Goal: Task Accomplishment & Management: Complete application form

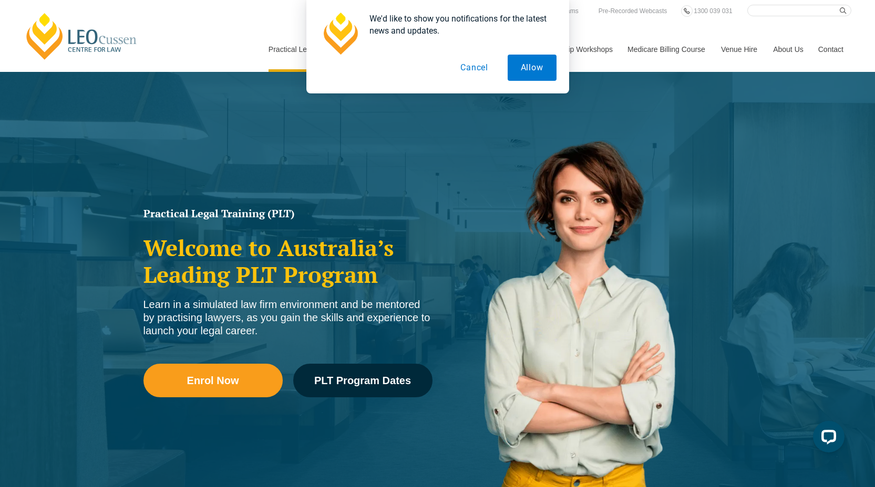
click at [473, 65] on button "Cancel" at bounding box center [474, 68] width 54 height 26
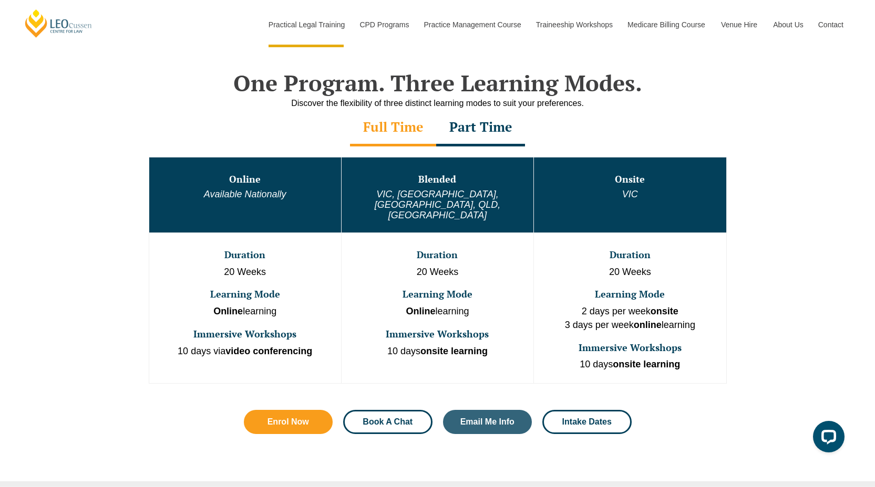
scroll to position [677, 0]
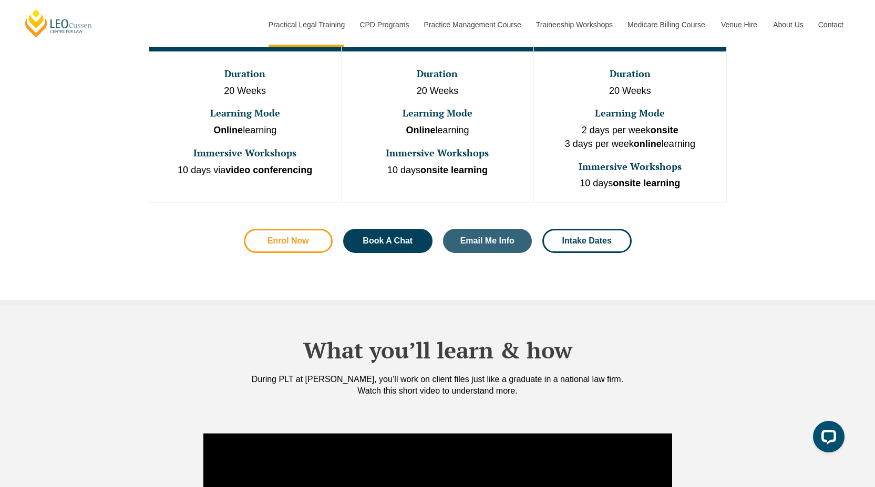
click at [284, 237] on span "Enrol Now" at bounding box center [287, 241] width 41 height 8
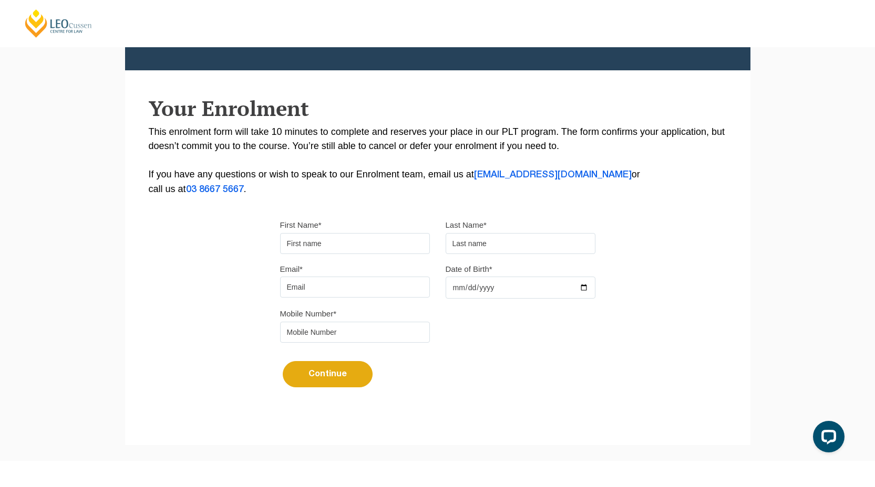
scroll to position [142, 0]
click at [326, 248] on input "First Name*" at bounding box center [355, 243] width 150 height 21
type input "Ashleigh"
type input "Mullins"
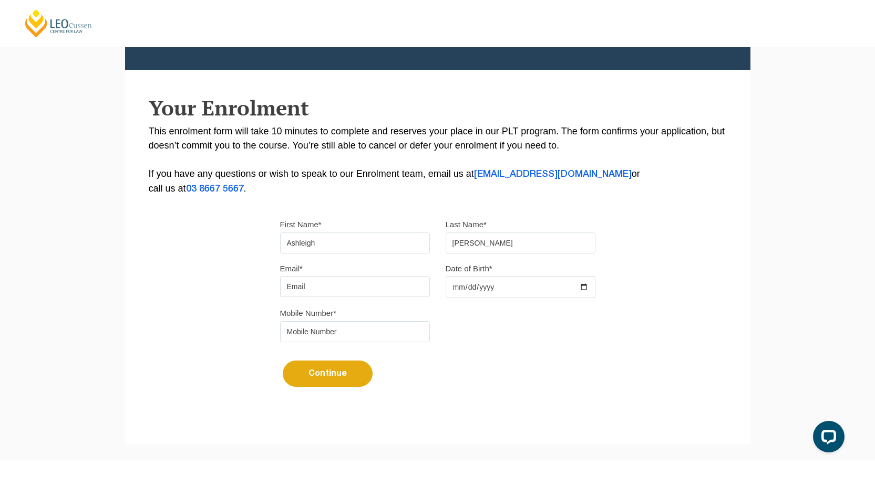
click at [331, 286] on input "Email*" at bounding box center [355, 286] width 150 height 21
type input "ashm2406@gmail.com"
click at [547, 298] on input "Date of Birth*" at bounding box center [520, 287] width 150 height 22
type input "2004-06-24"
click at [357, 340] on input "tel" at bounding box center [355, 331] width 150 height 21
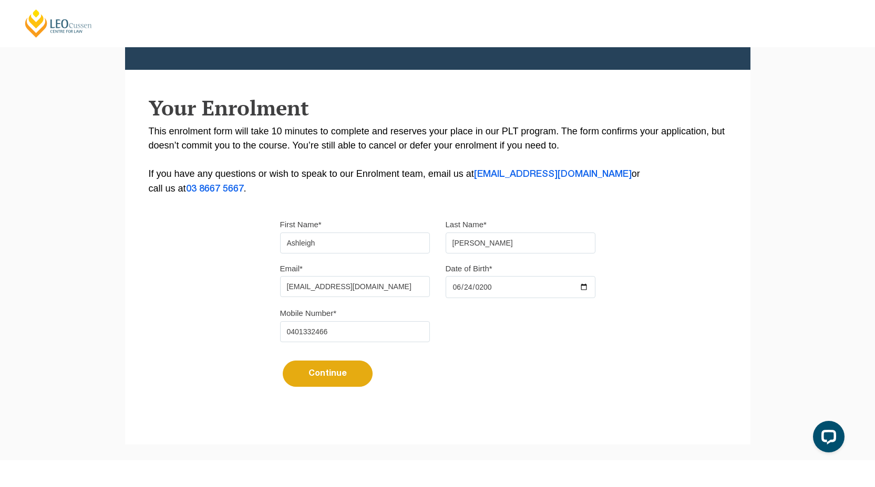
type input "0401332466"
click at [316, 394] on form "First Name* Ashleigh Last Name* Mullins Email* ashm2406@gmail.com Date of Birth…" at bounding box center [437, 308] width 315 height 212
click at [318, 376] on button "Continue" at bounding box center [328, 374] width 90 height 26
select select
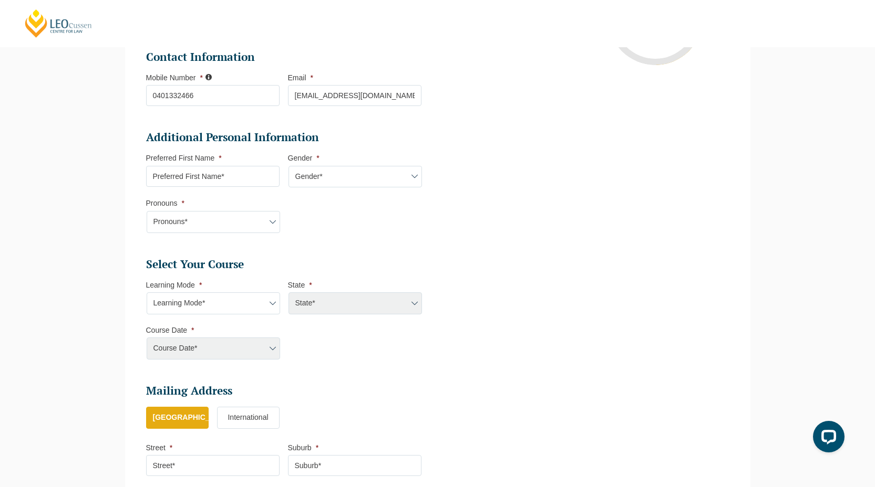
scroll to position [273, 0]
click at [245, 172] on input "Preferred First Name *" at bounding box center [212, 175] width 133 height 21
type input "Ashleigh"
select select "VIC"
select select
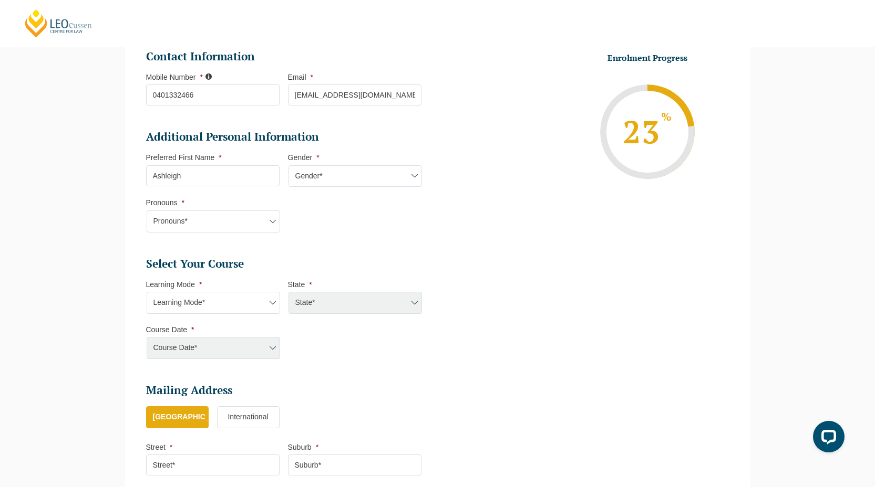
click at [335, 180] on select "Gender* Male Female Nonbinary Intersex Prefer not to disclose Other" at bounding box center [354, 176] width 133 height 22
select select "Female"
click at [259, 204] on li "Pronouns * Pronouns* She/Her/Hers He/Him/His They/Them/Theirs Other Prefer not …" at bounding box center [217, 215] width 142 height 34
click at [259, 217] on select "Pronouns* She/Her/Hers He/Him/His They/Them/Theirs Other Prefer not to disclose" at bounding box center [213, 222] width 133 height 22
select select "She/Her/Hers"
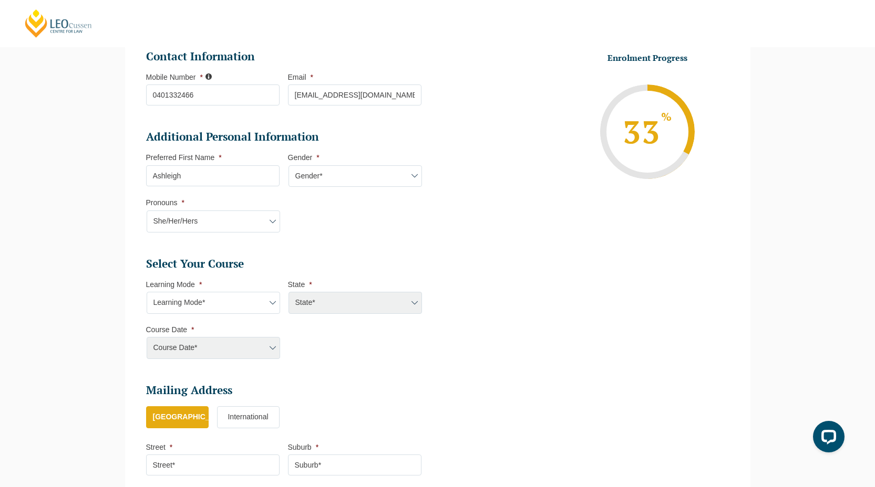
click at [266, 304] on select "Learning Mode* Online Full Time Learning Online Part Time Learning Blended Full…" at bounding box center [213, 303] width 133 height 22
select select "Blended Full Time Learning"
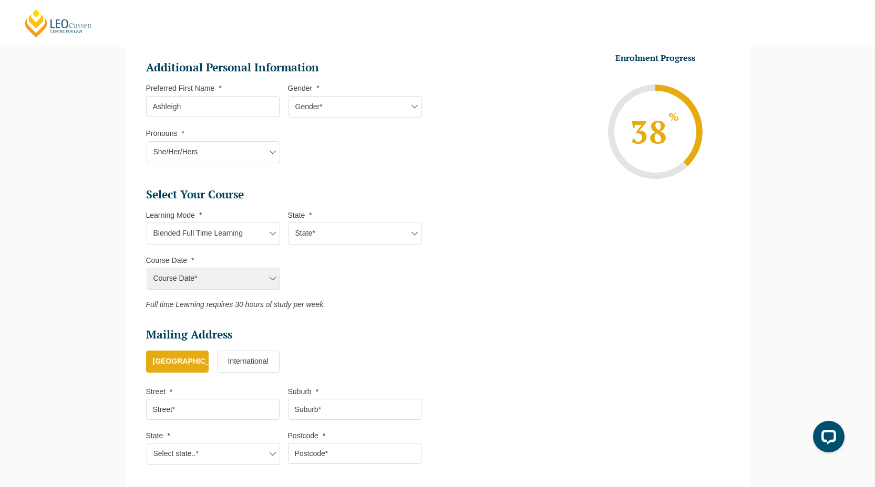
scroll to position [342, 0]
click at [259, 283] on div "Course Date*" at bounding box center [212, 278] width 133 height 22
click at [269, 278] on div "Course Date*" at bounding box center [212, 278] width 133 height 22
click at [241, 278] on div "Course Date*" at bounding box center [212, 278] width 133 height 22
click at [352, 236] on select "State* ACT/NSW QLD SA VIC WA" at bounding box center [354, 233] width 133 height 22
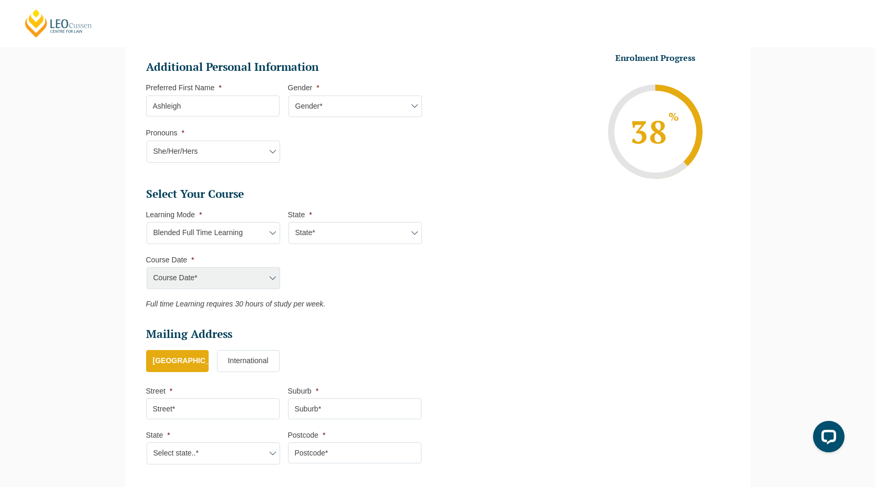
select select "VIC"
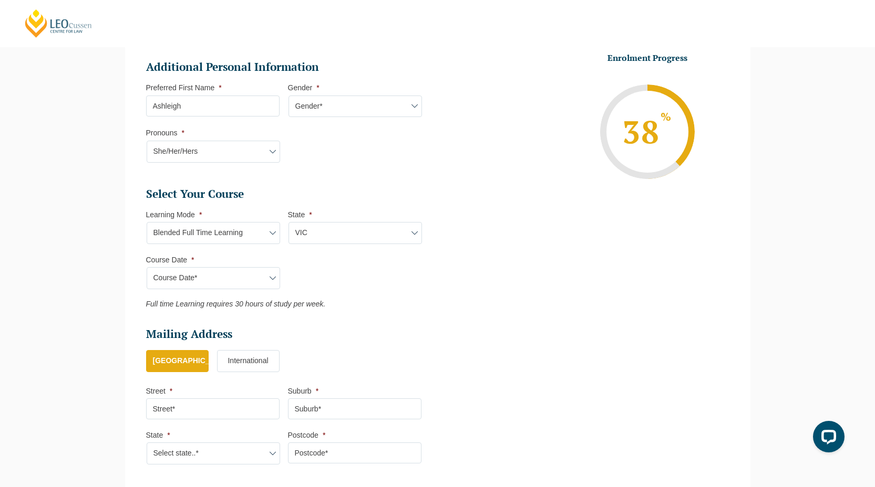
click at [233, 282] on select "Course Date* September 2025 (22-Sep-2025 to 20-Feb-2026) December 2025 (08-Dec-…" at bounding box center [213, 278] width 133 height 22
select select "February 2026 (16-Feb-2026 to 03-Jul-2026)"
type input "Intake 03 February 2026 FT"
type input "Practical Legal Training (VIC)"
select select "VIC PLT (FEB) 2026 Full Time Blended"
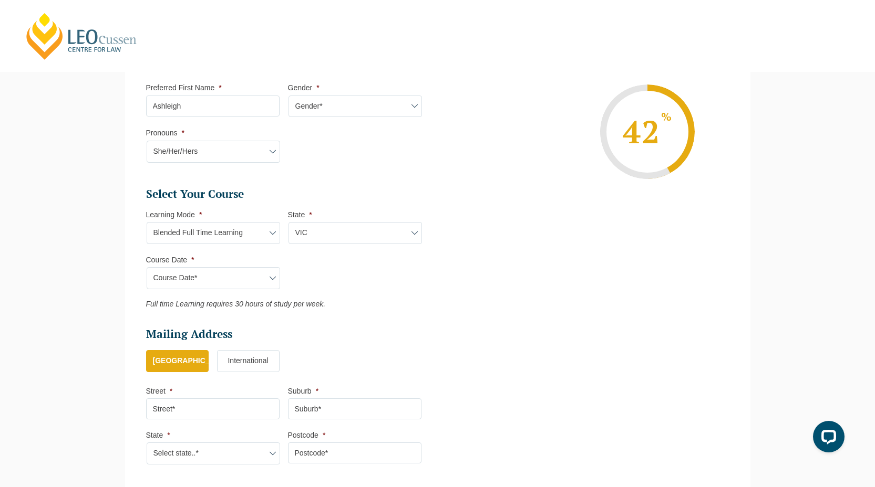
click at [264, 242] on select "Learning Mode* Online Full Time Learning Online Part Time Learning Blended Full…" at bounding box center [213, 233] width 133 height 22
select select "Onsite Full Time Learning"
select select
click at [324, 227] on select "State* VIC" at bounding box center [354, 233] width 133 height 22
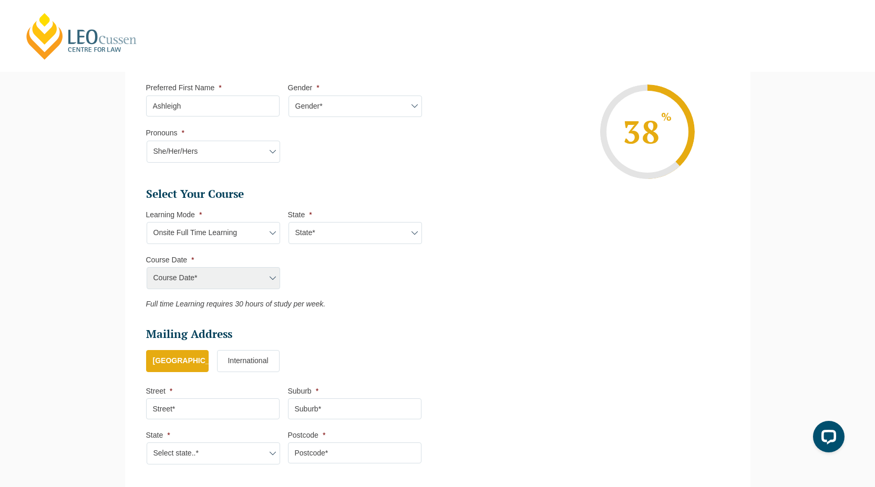
click at [318, 239] on select "State* VIC" at bounding box center [354, 233] width 133 height 22
select select "VIC"
click at [266, 277] on select "Course Date* January 2026 (27-Jan-2026 to 12-Jun-2026) August 2026 (03-Aug-2026…" at bounding box center [213, 278] width 133 height 22
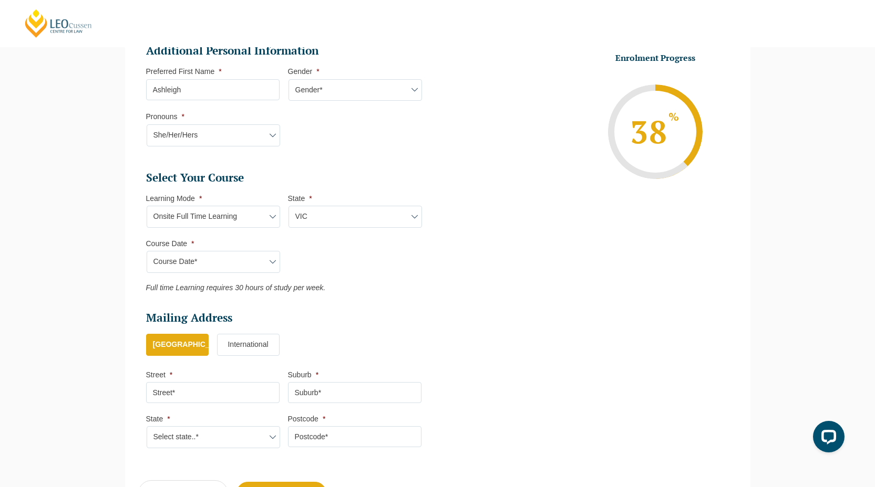
scroll to position [382, 0]
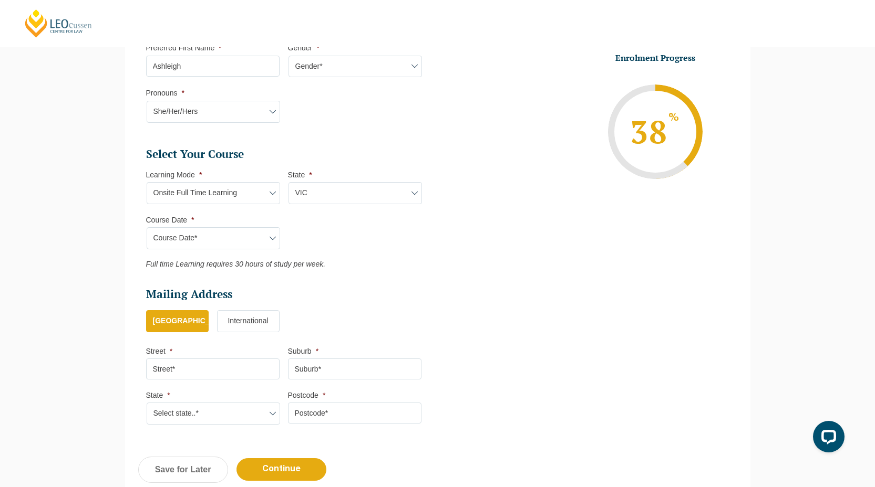
click at [264, 198] on select "Learning Mode* Online Full Time Learning Online Part Time Learning Blended Full…" at bounding box center [213, 193] width 133 height 22
select select "Blended Full Time Learning"
select select
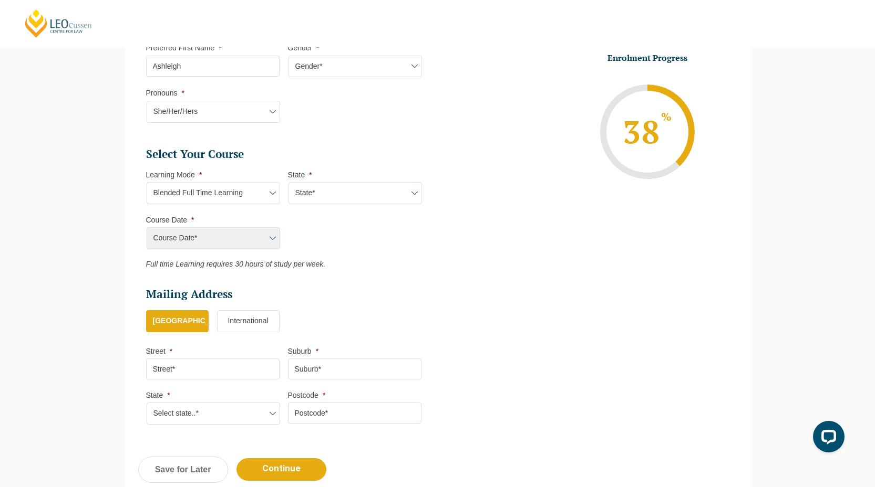
click at [250, 240] on div "Course Date* January 2026 (27-Jan-2026 to 12-Jun-2026) August 2026 (03-Aug-2026…" at bounding box center [212, 238] width 133 height 22
click at [322, 187] on select "State* ACT/NSW QLD SA VIC WA" at bounding box center [354, 193] width 133 height 22
click at [212, 388] on li "Mailing Address Mailing Country * Australia International Street * Suburb * Sta…" at bounding box center [288, 361] width 284 height 149
click at [206, 375] on input "Street *" at bounding box center [212, 369] width 133 height 21
type input "3 Belgrave Street"
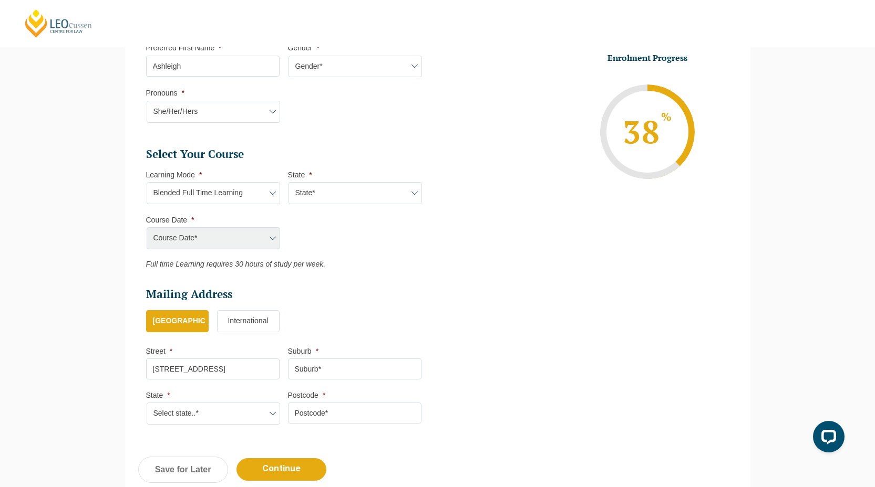
type input "Coburg"
select select "VIC"
type input "3058"
click at [150, 371] on input "3 Belgrave Street" at bounding box center [212, 369] width 133 height 21
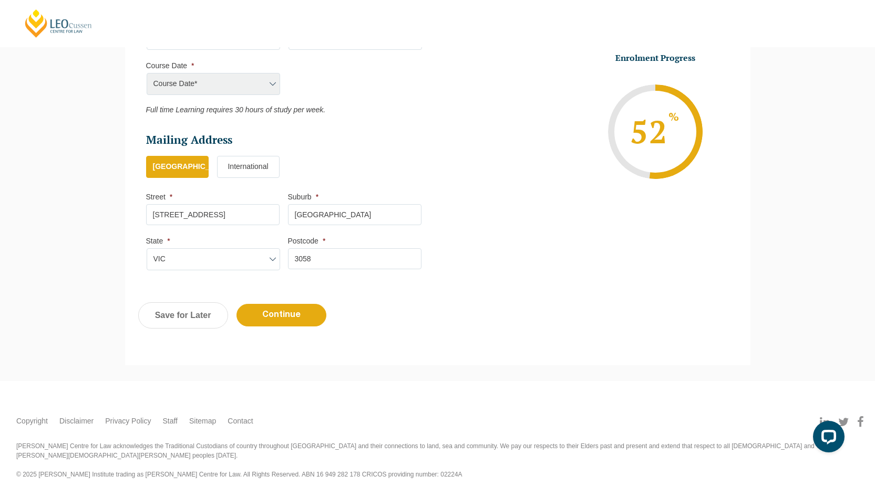
scroll to position [283, 0]
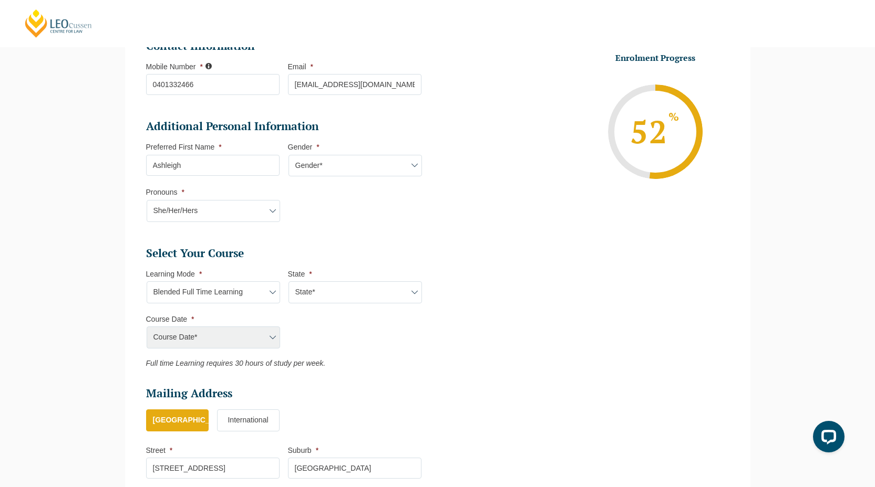
type input "2/3 Belgrave Street"
click at [259, 298] on select "Learning Mode* Online Full Time Learning Online Part Time Learning Blended Full…" at bounding box center [213, 293] width 133 height 22
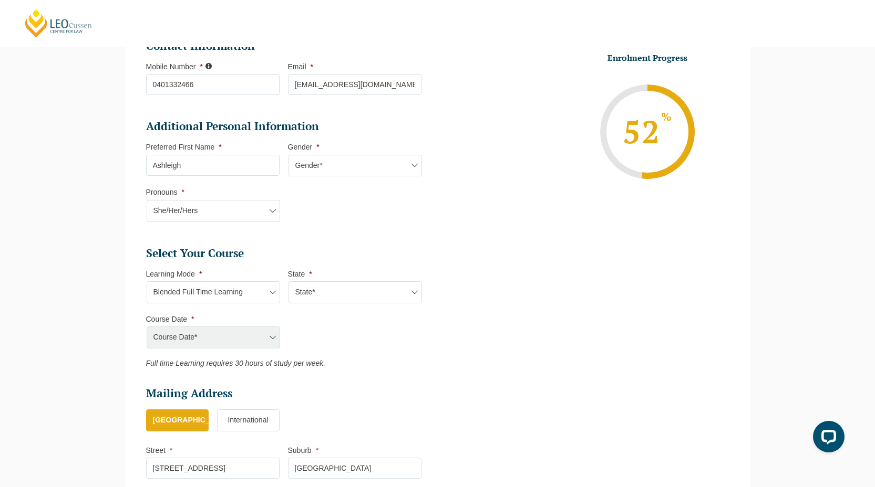
click at [366, 300] on select "State* ACT/NSW QLD SA VIC WA" at bounding box center [354, 293] width 133 height 22
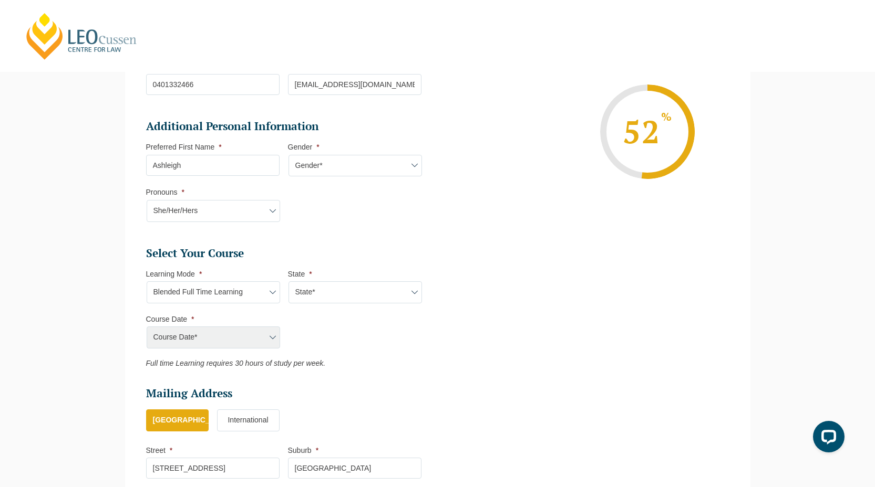
click at [307, 295] on select "State* ACT/NSW QLD SA VIC WA" at bounding box center [354, 293] width 133 height 22
select select "VIC"
click at [243, 342] on select "Course Date* September 2025 (22-Sep-2025 to 20-Feb-2026) December 2025 (08-Dec-…" at bounding box center [213, 338] width 133 height 22
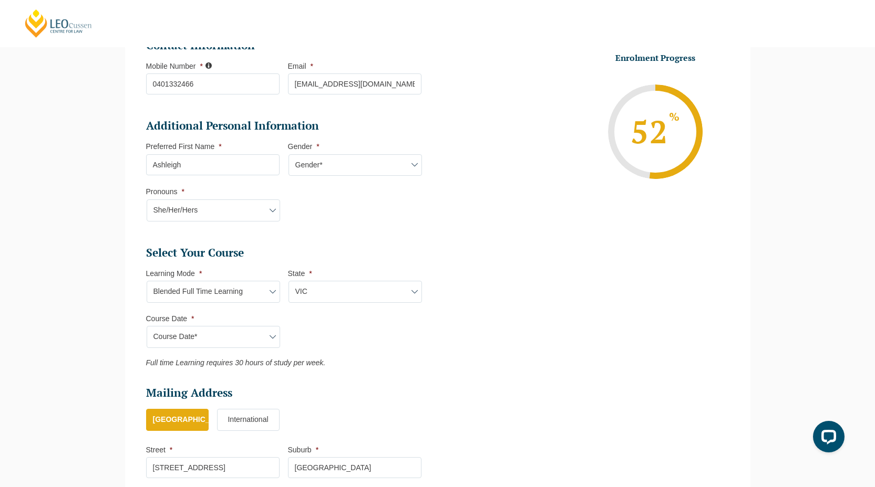
click at [256, 339] on select "Course Date* September 2025 (22-Sep-2025 to 20-Feb-2026) December 2025 (08-Dec-…" at bounding box center [213, 337] width 133 height 22
select select "February 2026 (16-Feb-2026 to 03-Jul-2026)"
type input "Intake 03 February 2026 FT"
type input "Practical Legal Training (VIC)"
select select "VIC PLT (FEB) 2026 Full Time Blended"
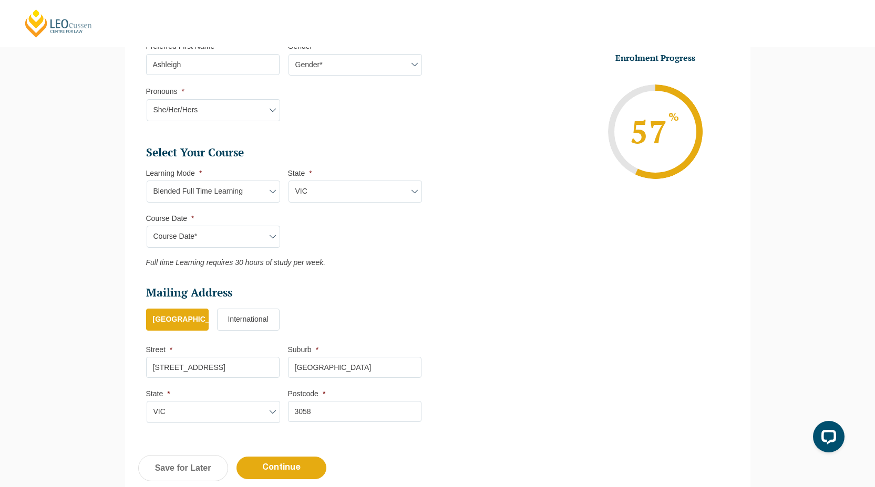
scroll to position [433, 0]
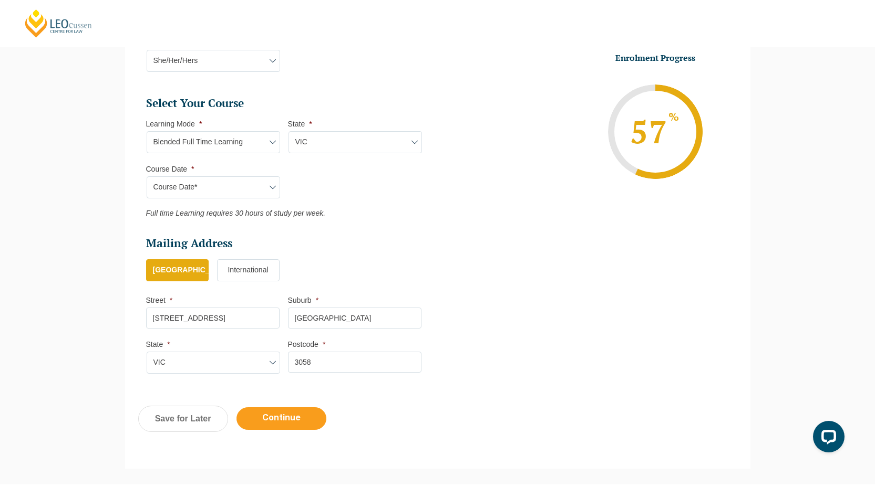
click at [279, 427] on input "Continue" at bounding box center [281, 419] width 90 height 23
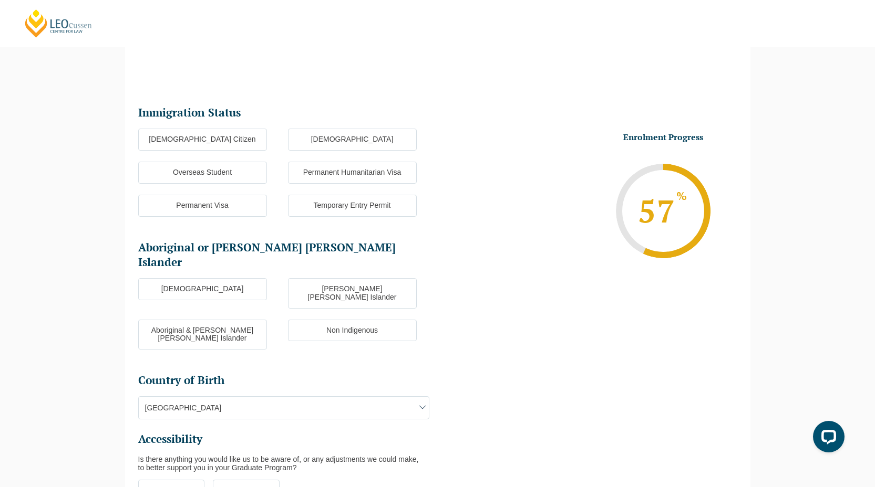
scroll to position [91, 0]
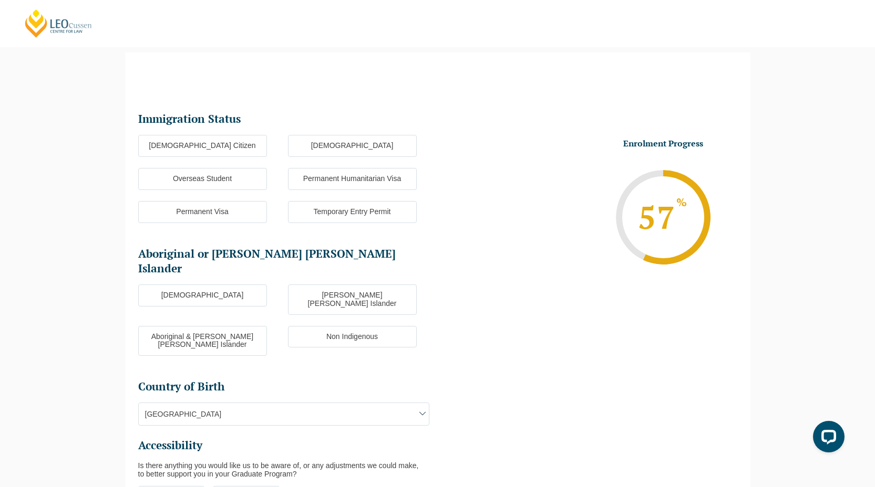
click at [257, 144] on label "Australian Citizen" at bounding box center [202, 146] width 129 height 22
click at [0, 0] on input "Australian Citizen" at bounding box center [0, 0] width 0 height 0
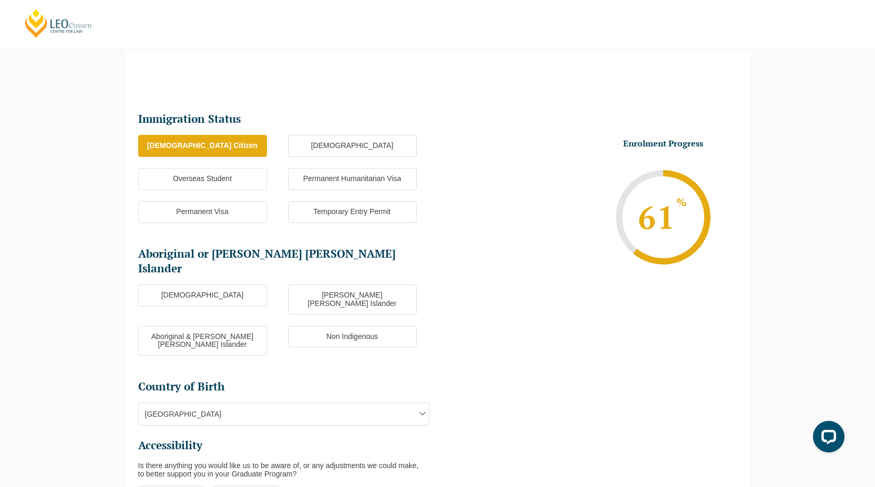
click at [305, 326] on label "Non Indigenous" at bounding box center [352, 337] width 129 height 22
click at [0, 0] on input "Non Indigenous" at bounding box center [0, 0] width 0 height 0
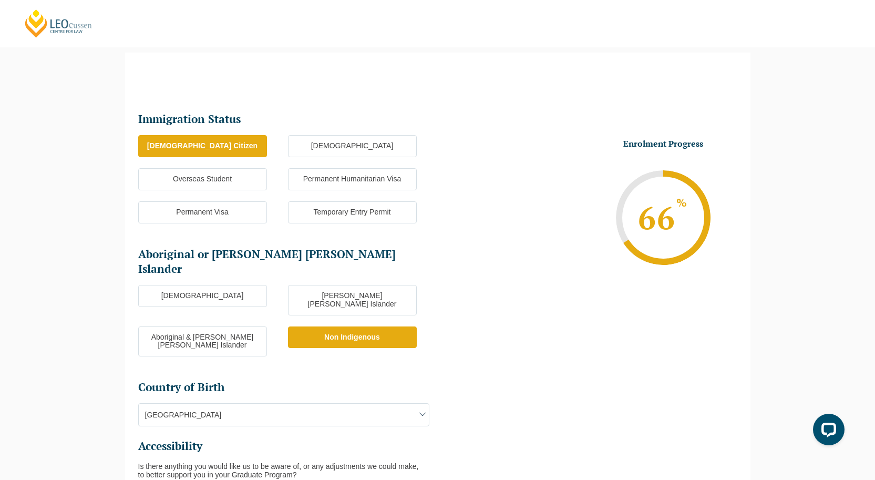
click at [299, 403] on span "Australia" at bounding box center [284, 414] width 290 height 22
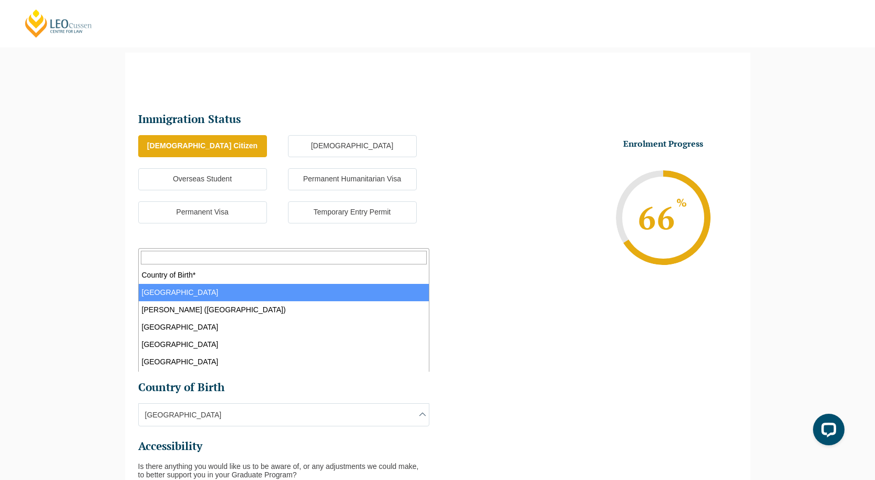
click at [299, 403] on span "Australia" at bounding box center [284, 414] width 290 height 22
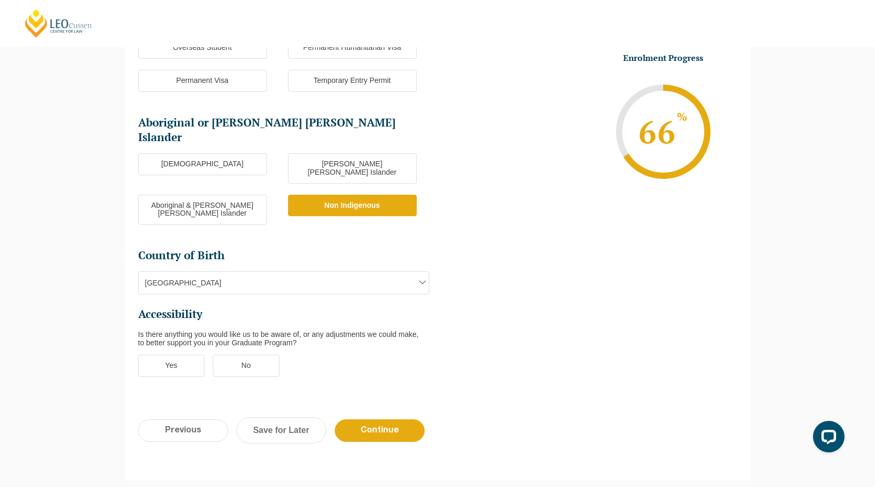
scroll to position [234, 0]
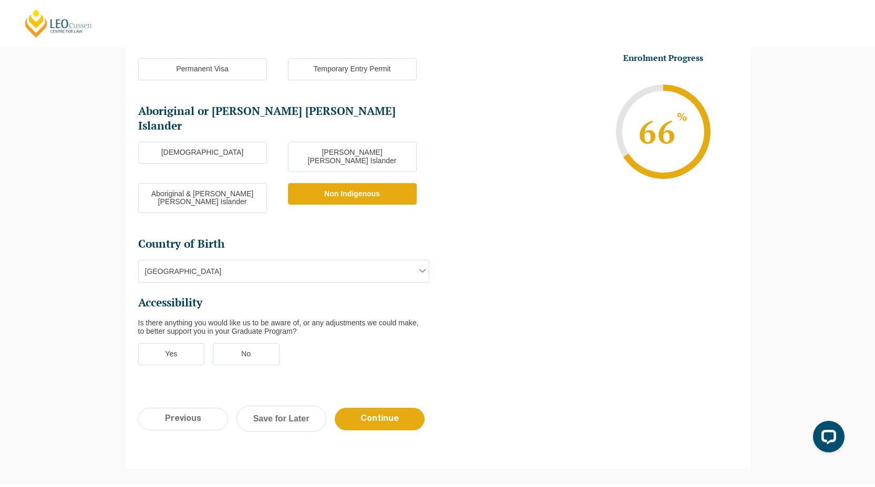
click at [261, 344] on label "No" at bounding box center [246, 355] width 67 height 22
click at [0, 0] on input "No" at bounding box center [0, 0] width 0 height 0
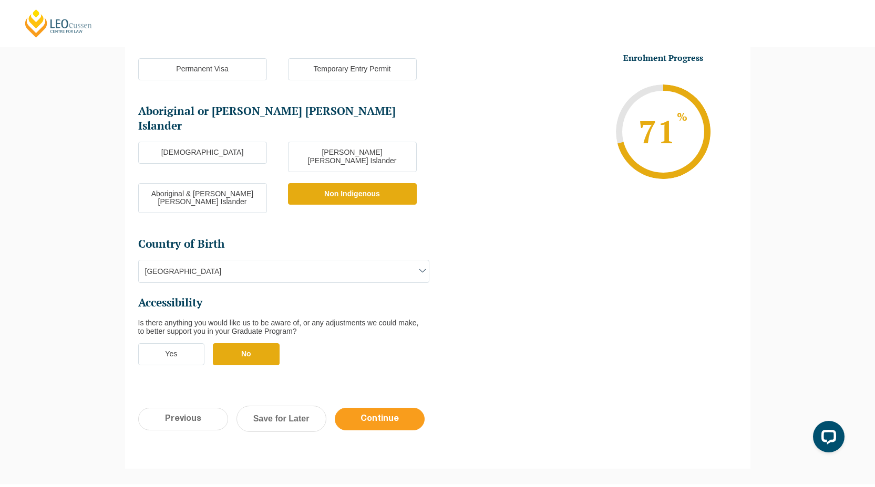
click at [370, 408] on input "Continue" at bounding box center [380, 419] width 90 height 23
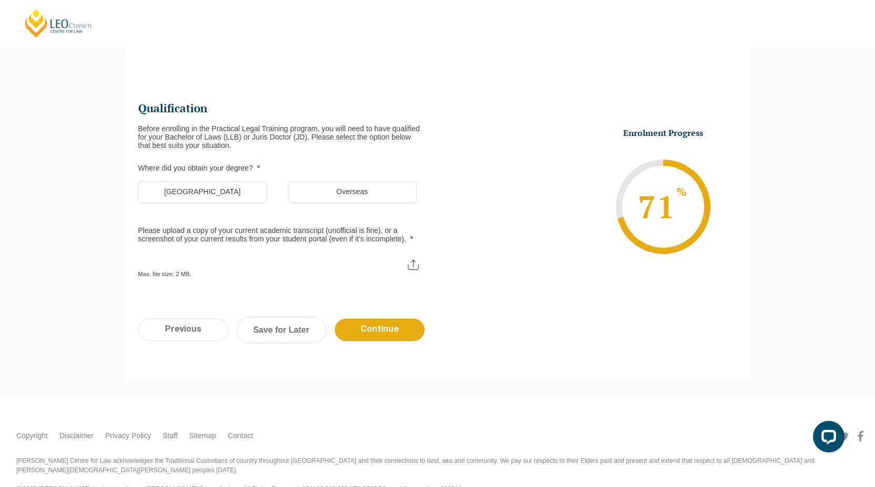
scroll to position [91, 0]
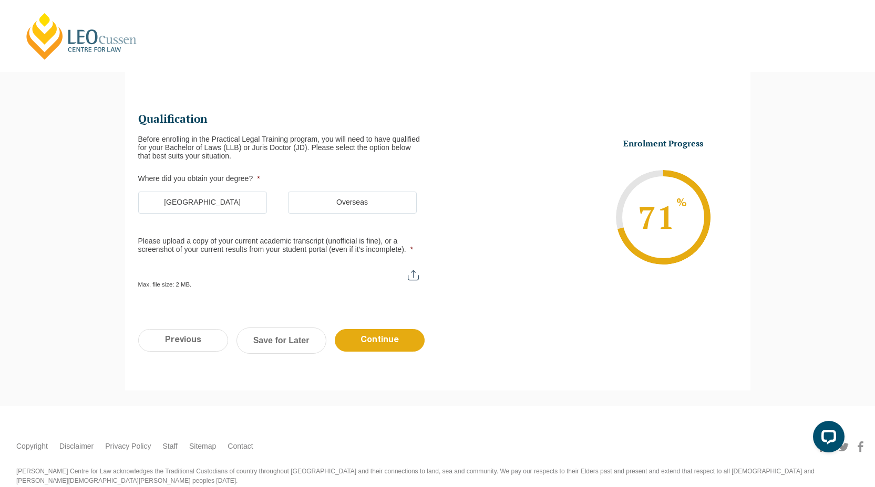
click at [242, 205] on label "Australia" at bounding box center [202, 203] width 129 height 22
click at [0, 0] on input "Australia" at bounding box center [0, 0] width 0 height 0
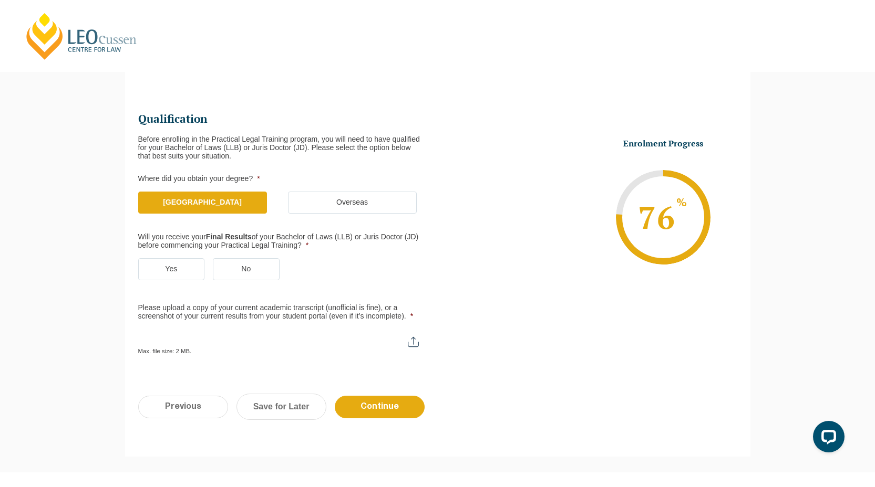
click at [239, 263] on label "No" at bounding box center [246, 269] width 67 height 22
click at [0, 0] on input "No" at bounding box center [0, 0] width 0 height 0
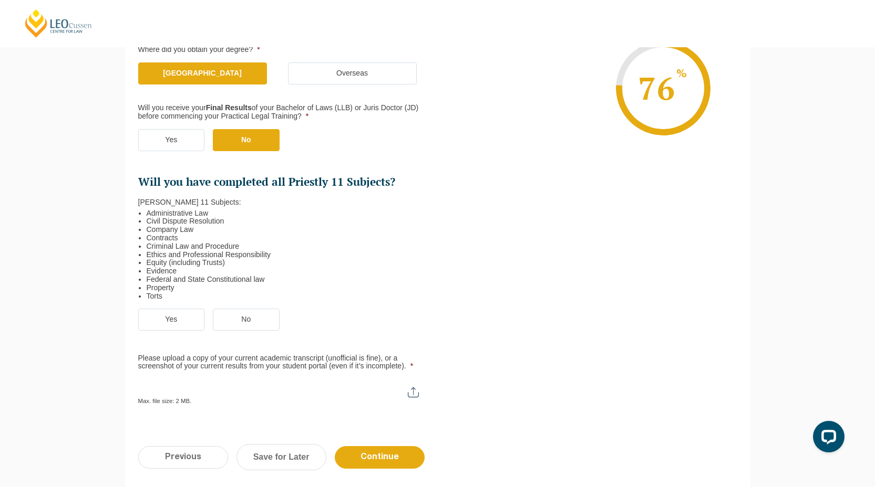
scroll to position [223, 0]
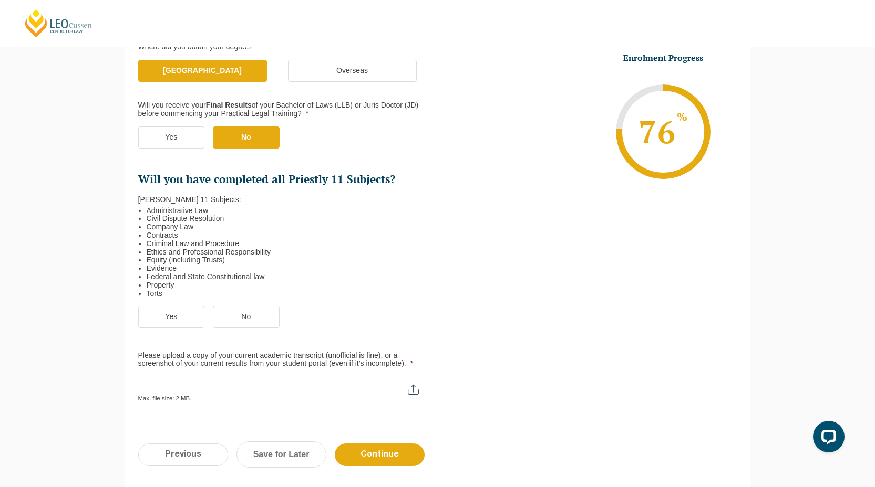
click at [149, 312] on label "Yes" at bounding box center [171, 317] width 67 height 22
click at [0, 0] on input "Yes" at bounding box center [0, 0] width 0 height 0
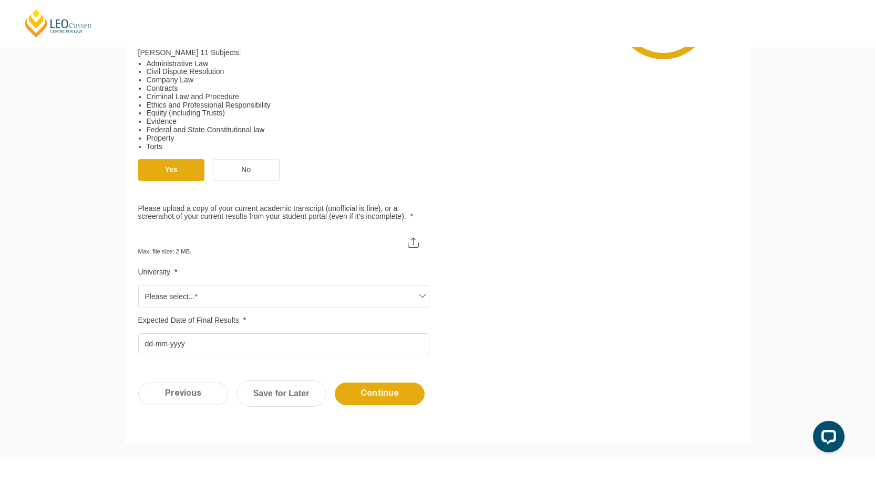
scroll to position [369, 0]
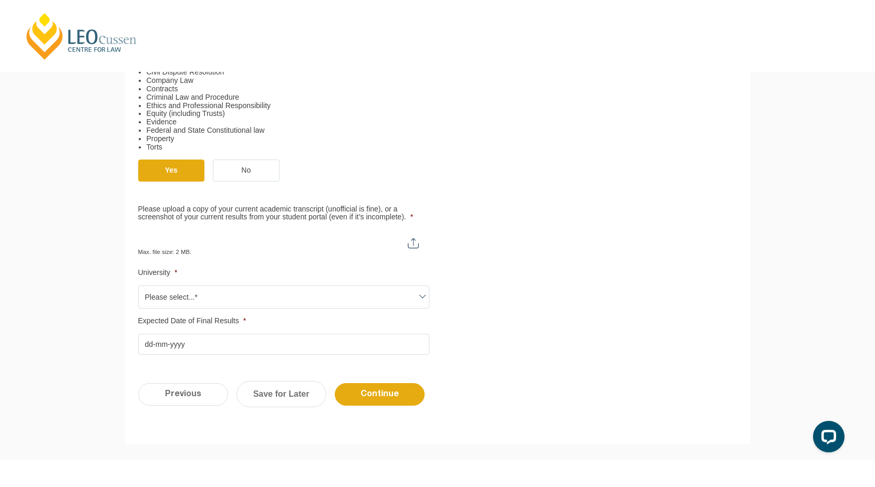
click at [416, 252] on div "Max. file size: 2 MB." at bounding box center [283, 243] width 291 height 26
click at [414, 248] on div "Max. file size: 2 MB." at bounding box center [283, 243] width 291 height 26
click at [412, 242] on input "Please upload a copy of your current academic transcript (unofficial is fine), …" at bounding box center [283, 239] width 291 height 18
type input "C:\fakepath\RMIT Transcript.pdf"
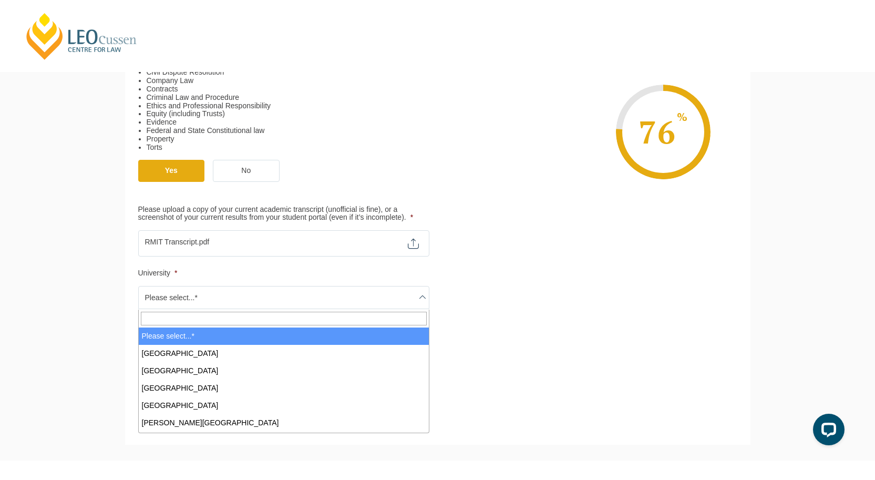
click at [345, 289] on span "Please select...*" at bounding box center [284, 297] width 290 height 22
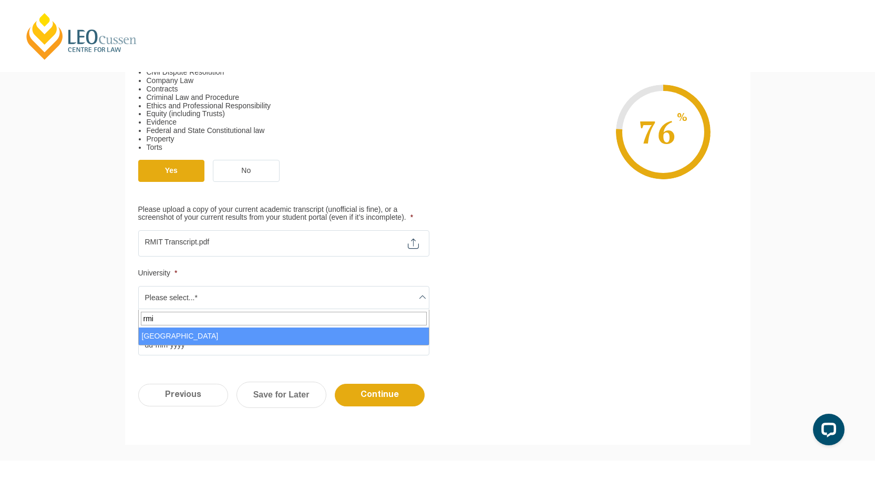
type input "rmi"
select select "RMIT University"
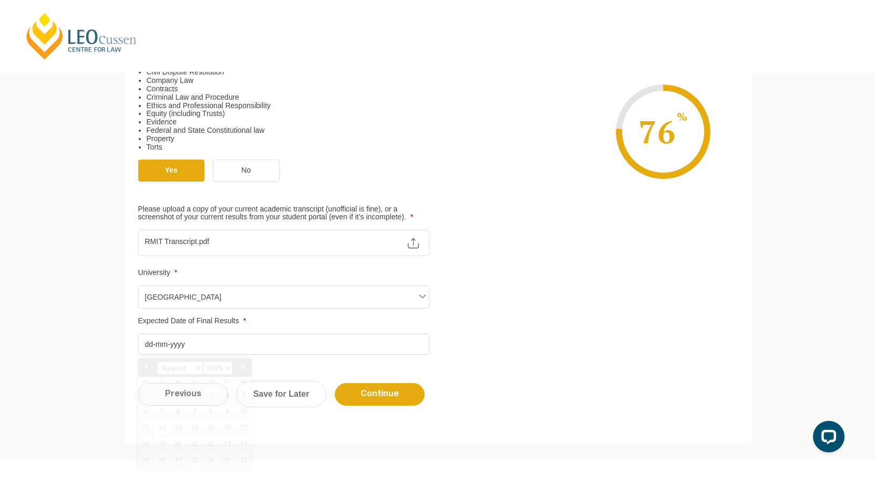
click at [159, 347] on input "Expected Date of Final Results *" at bounding box center [283, 344] width 291 height 21
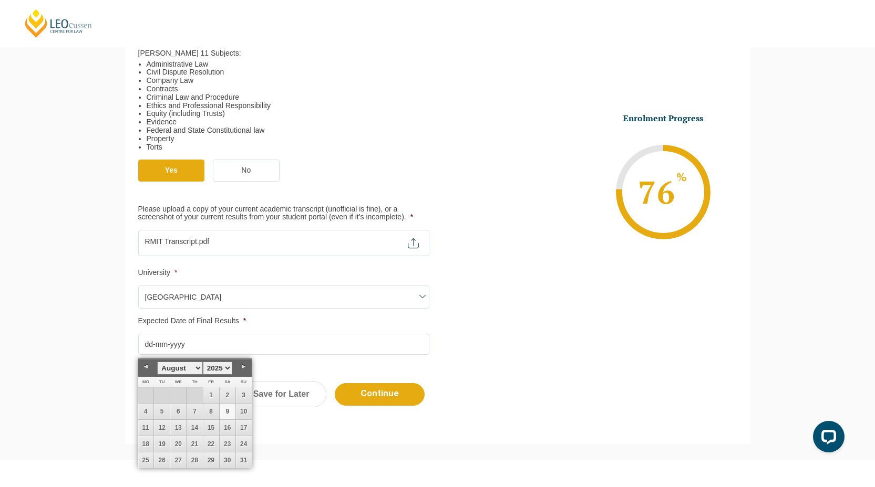
scroll to position [447, 0]
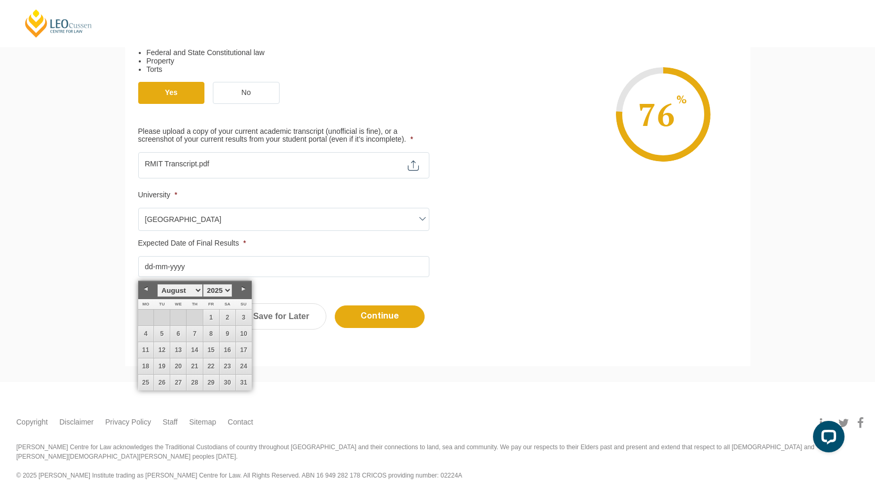
click at [287, 362] on form "Step 4 of 6 66% Congratulations! You’re taking the first step to being a Qualif…" at bounding box center [437, 31] width 625 height 670
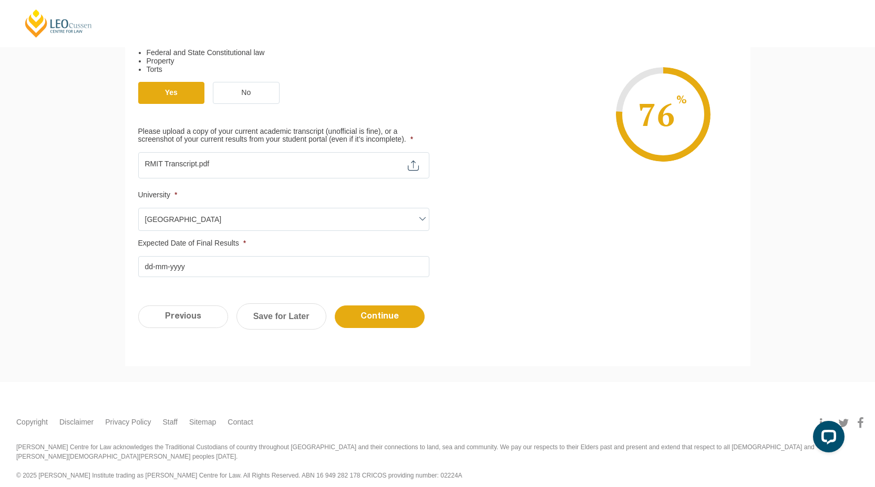
click at [238, 271] on input "Expected Date of Final Results *" at bounding box center [283, 266] width 291 height 21
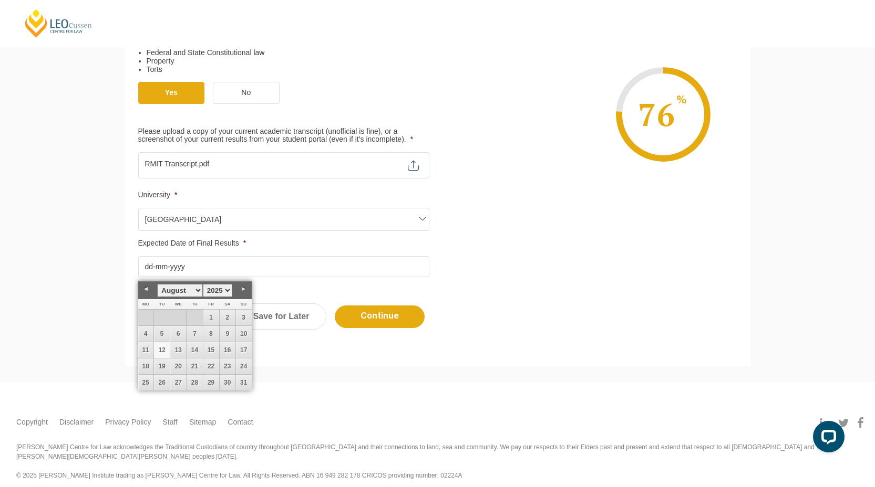
click at [143, 292] on link "Previous" at bounding box center [146, 290] width 16 height 16
click at [143, 294] on link "Previous" at bounding box center [146, 290] width 16 height 16
click at [219, 291] on select "1925 1926 1927 1928 1929 1930 1931 1932 1933 1934 1935 1936 1937 1938 1939 1940…" at bounding box center [217, 290] width 29 height 13
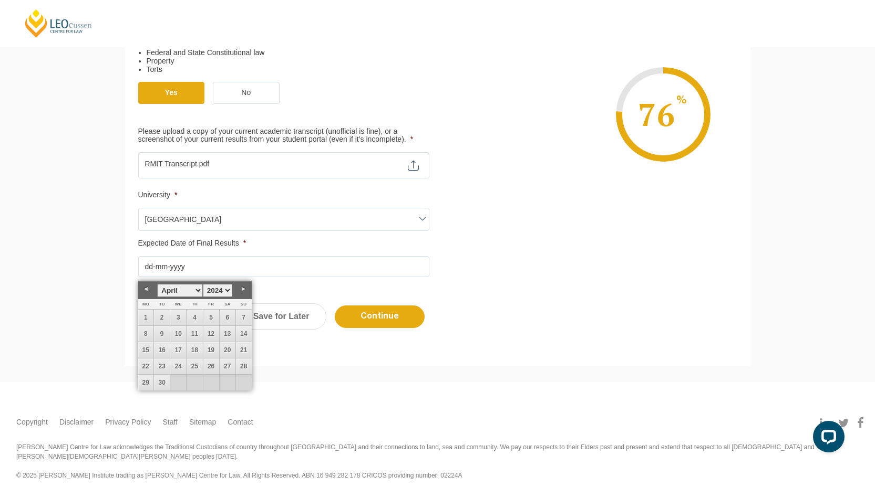
click at [149, 293] on link "Previous" at bounding box center [146, 290] width 16 height 16
click at [177, 290] on select "January February March April May June July August September October November De…" at bounding box center [179, 290] width 45 height 13
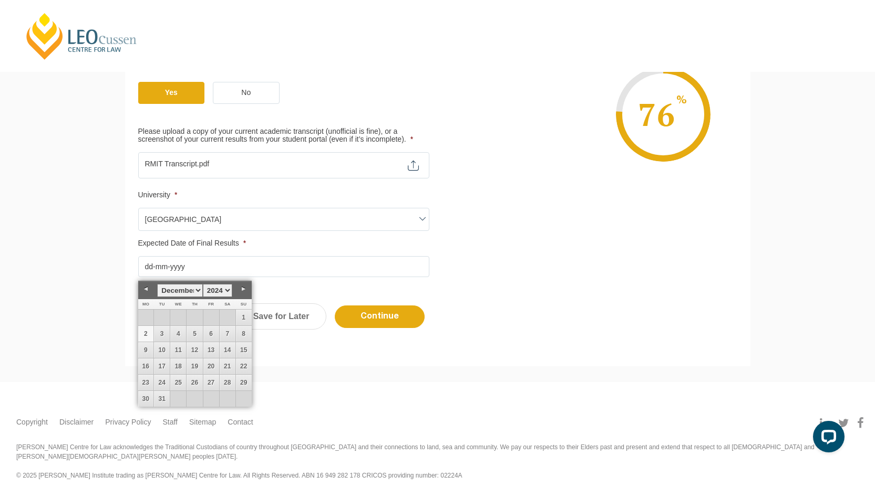
click at [147, 338] on link "2" at bounding box center [146, 334] width 16 height 16
type input "02-12-2024"
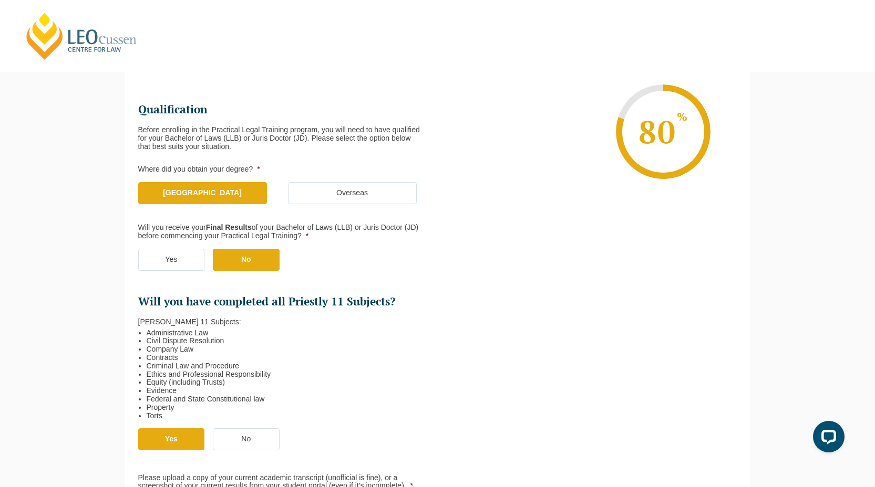
scroll to position [68, 0]
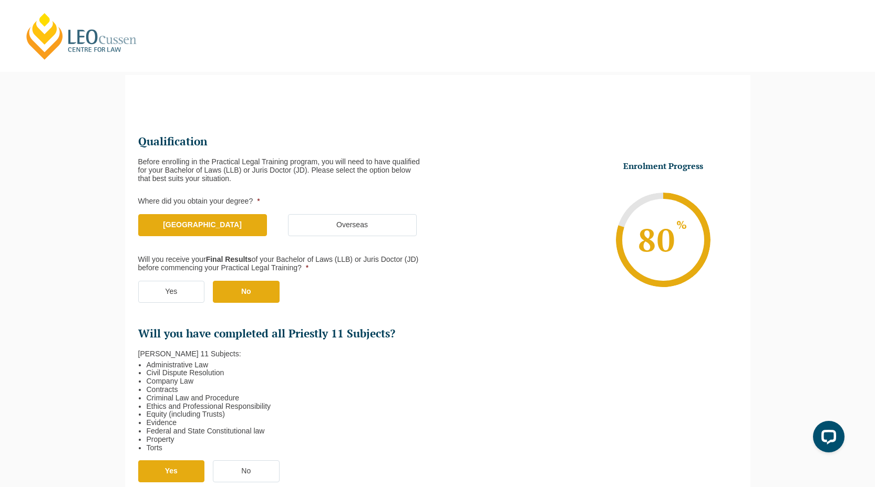
click at [178, 296] on label "Yes" at bounding box center [171, 292] width 67 height 22
click at [0, 0] on input "Yes" at bounding box center [0, 0] width 0 height 0
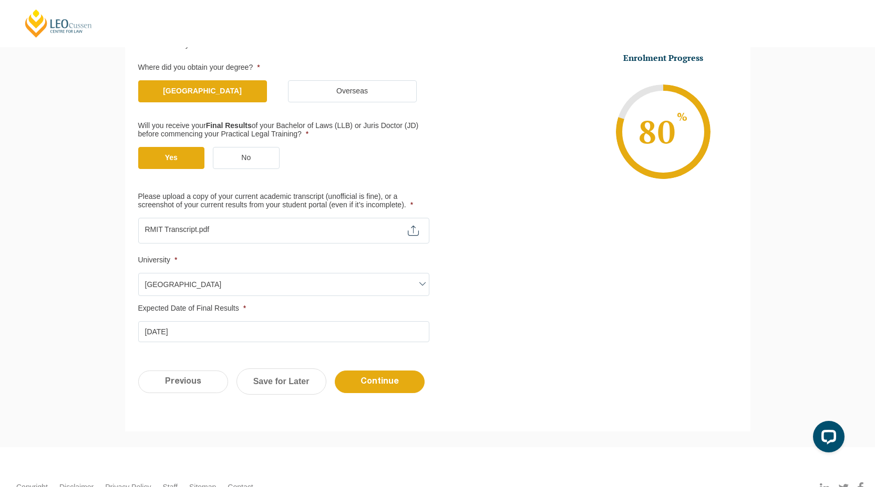
scroll to position [197, 0]
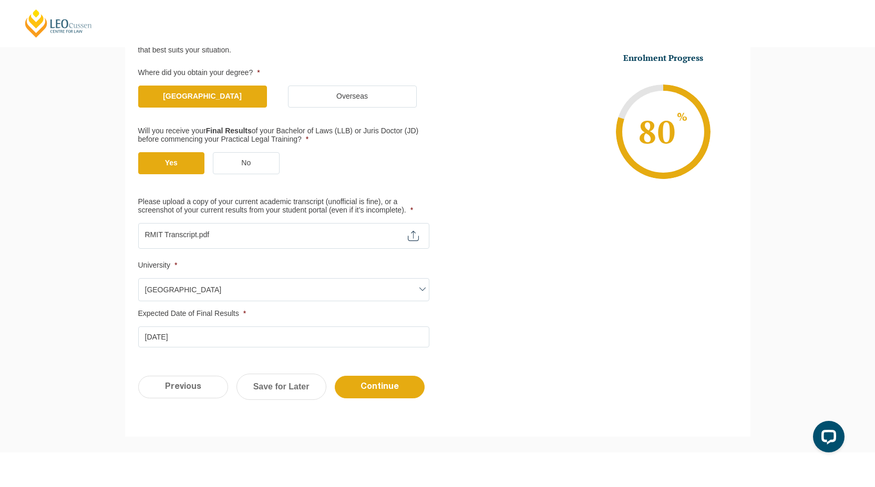
drag, startPoint x: 233, startPoint y: 131, endPoint x: 316, endPoint y: 139, distance: 82.8
click at [316, 139] on label "Will you receive your Final Results of your Bachelor of Laws (LLB) or Juris Doc…" at bounding box center [279, 135] width 283 height 17
click at [305, 138] on label "Will you receive your Final Results of your Bachelor of Laws (LLB) or Juris Doc…" at bounding box center [279, 135] width 283 height 17
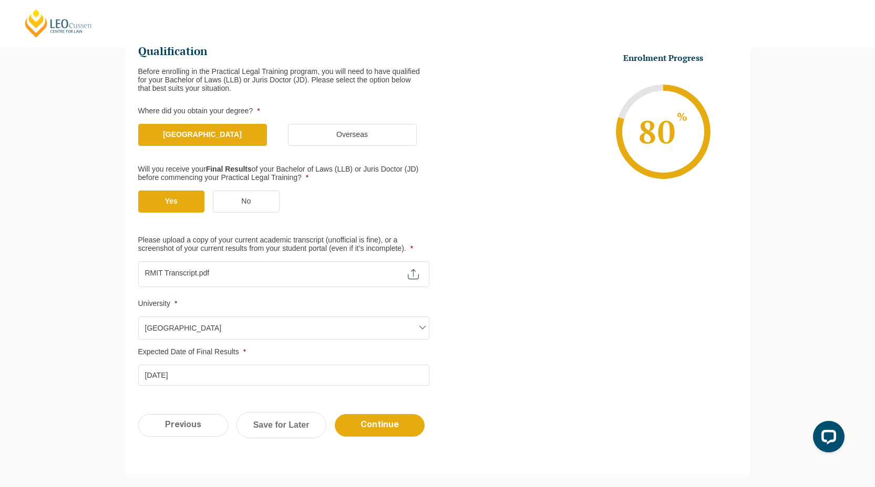
scroll to position [188, 0]
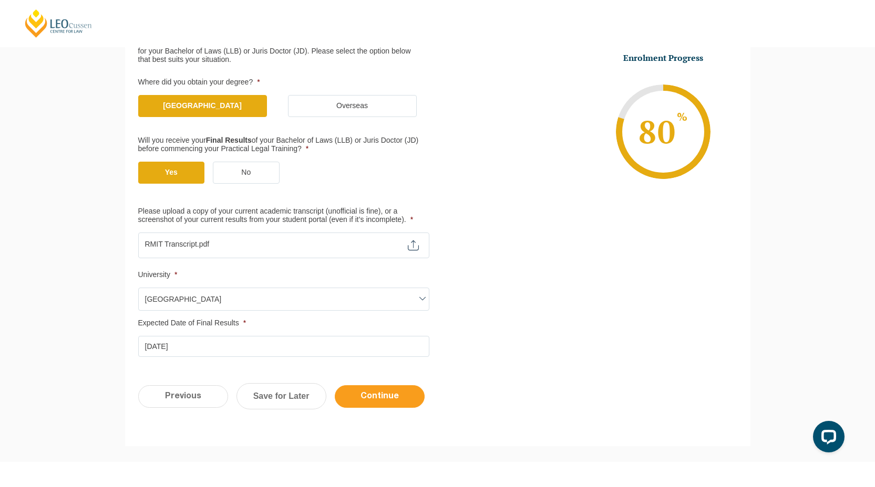
click at [354, 396] on input "Continue" at bounding box center [380, 397] width 90 height 23
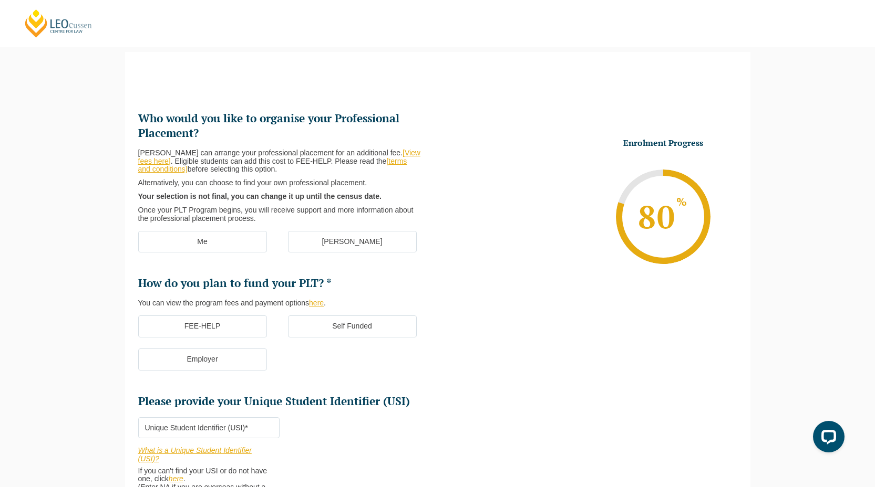
scroll to position [91, 0]
drag, startPoint x: 240, startPoint y: 121, endPoint x: 318, endPoint y: 141, distance: 80.8
click at [318, 141] on li "Who would you like to organise your Professional Placement? Leo Cussen can arra…" at bounding box center [287, 168] width 299 height 112
click at [342, 244] on label "[PERSON_NAME]" at bounding box center [352, 243] width 129 height 22
click at [0, 0] on input "[PERSON_NAME]" at bounding box center [0, 0] width 0 height 0
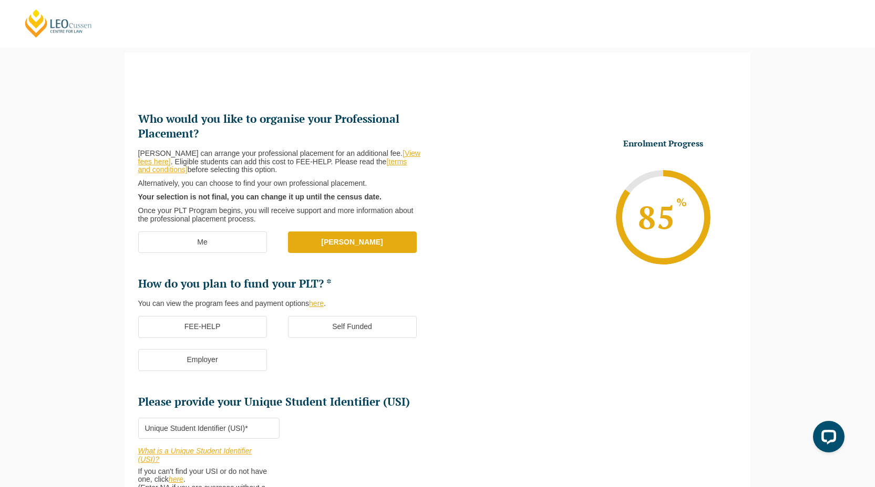
scroll to position [181, 0]
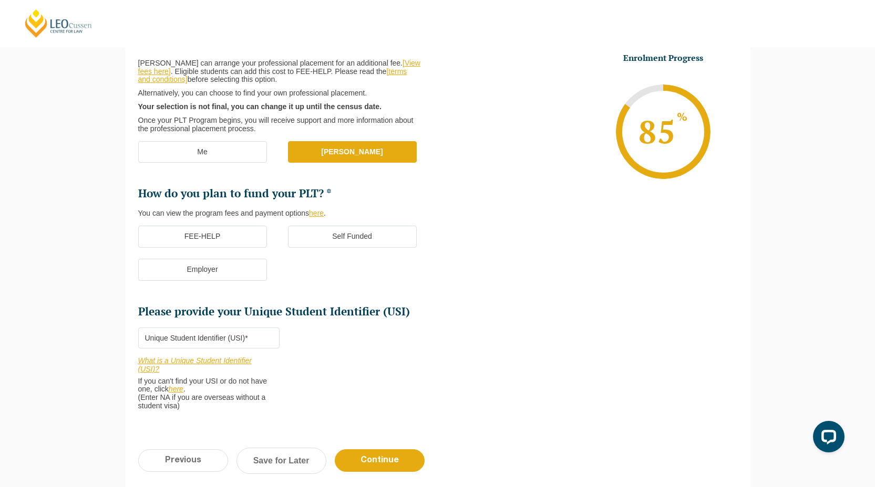
click at [217, 224] on ul "Who would you like to organise your Professional Placement? Leo Cussen can arra…" at bounding box center [287, 171] width 299 height 298
click at [217, 241] on label "FEE-HELP" at bounding box center [202, 237] width 129 height 22
click at [0, 0] on input "FEE-HELP" at bounding box center [0, 0] width 0 height 0
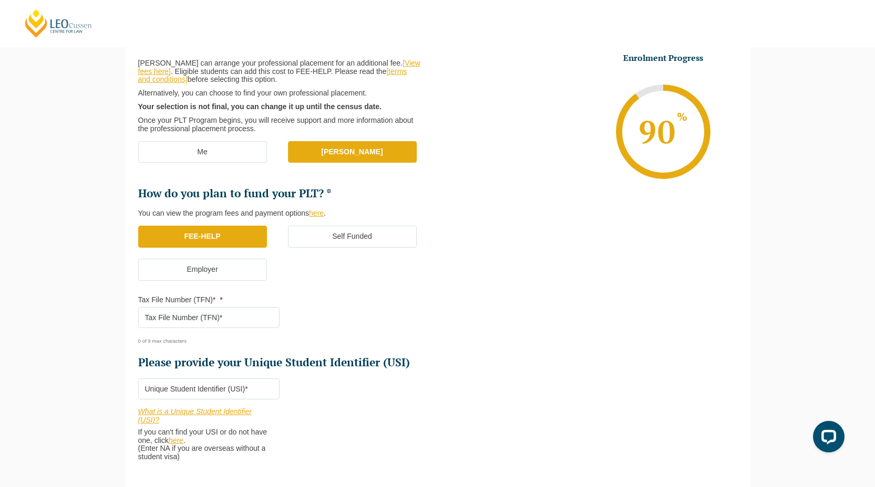
click at [235, 319] on input "Tax File Number (TFN)* *" at bounding box center [208, 317] width 141 height 21
type input "550627750"
click at [216, 400] on input "Please provide your Unique Student Identifier (USI) *" at bounding box center [208, 389] width 141 height 21
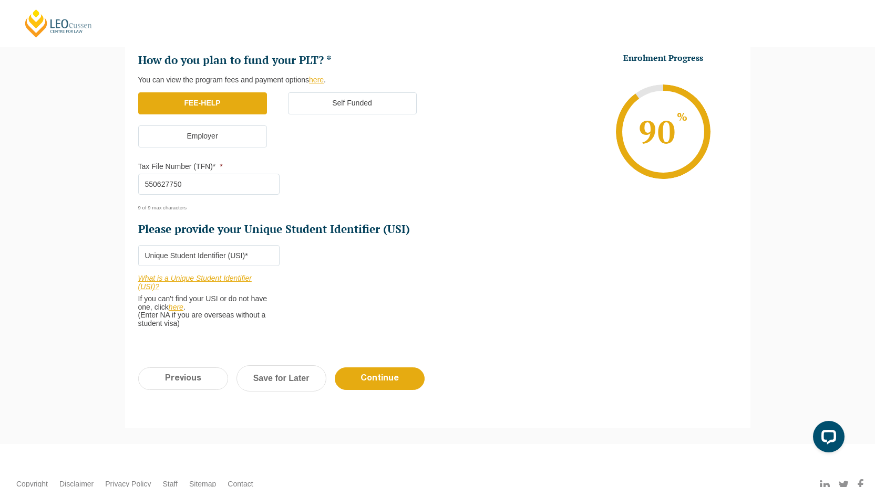
scroll to position [377, 0]
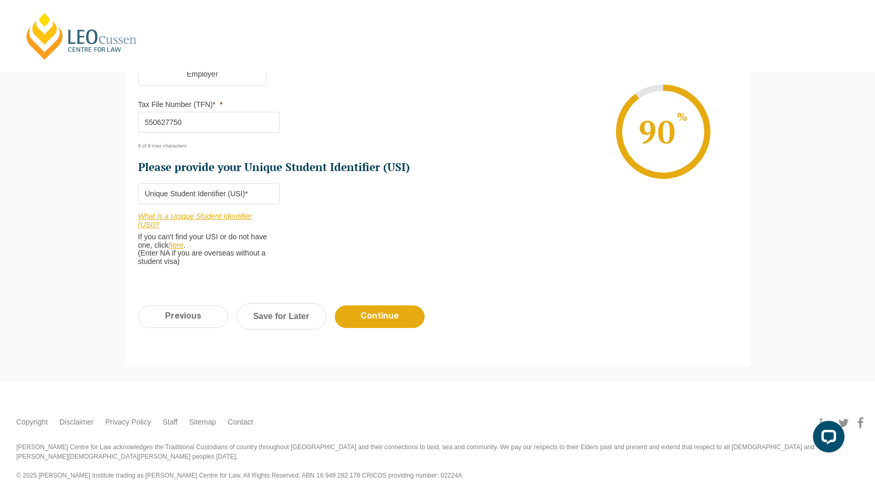
paste input "EKLSTJV34V"
type input "EKLSTJV34V"
click at [381, 321] on input "Continue" at bounding box center [380, 317] width 90 height 23
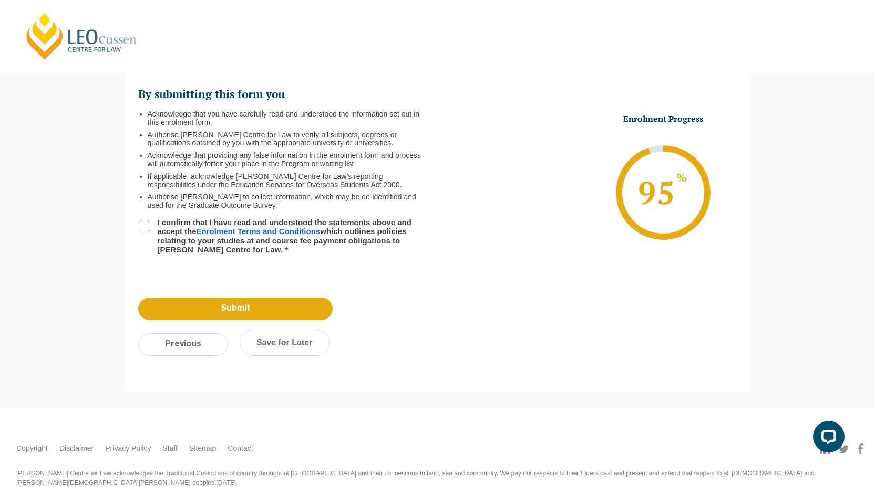
scroll to position [91, 0]
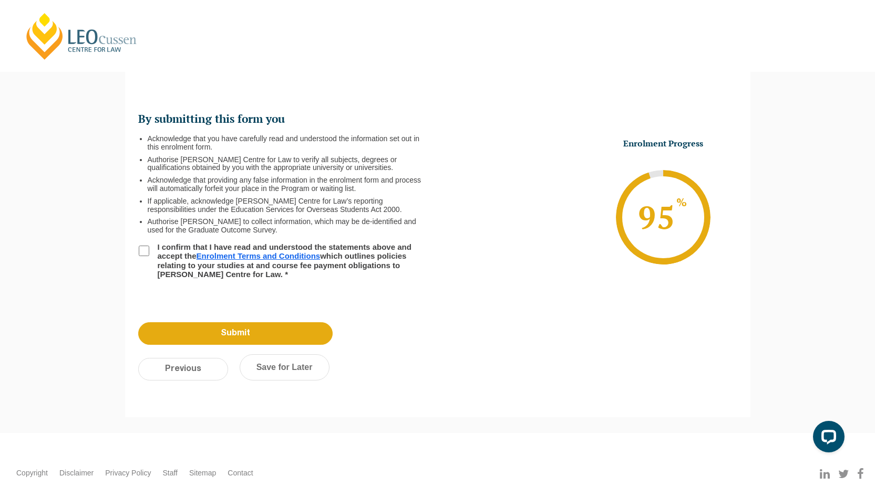
click at [171, 256] on label "I confirm that I have read and understood the statements above and accept the E…" at bounding box center [285, 261] width 269 height 36
click at [149, 256] on input "I confirm that I have read and understood the statements above and accept the E…" at bounding box center [144, 251] width 11 height 11
checkbox input "true"
click at [192, 336] on input "Submit" at bounding box center [235, 334] width 194 height 23
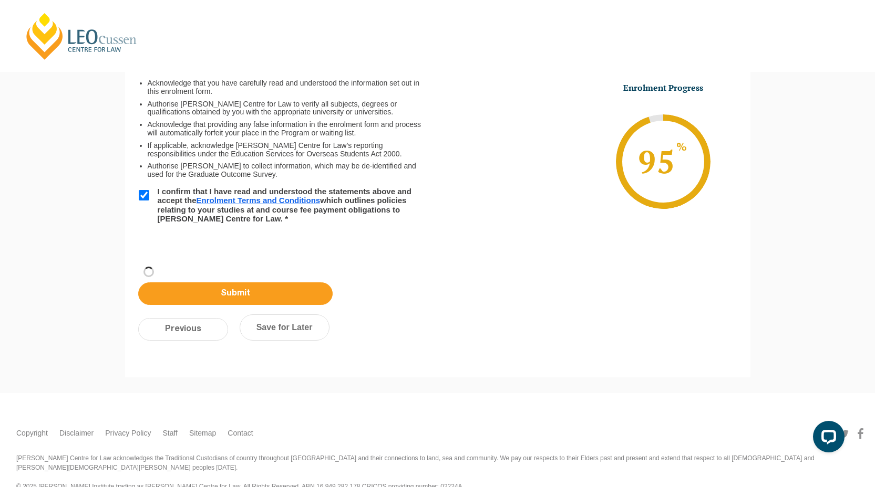
scroll to position [35, 0]
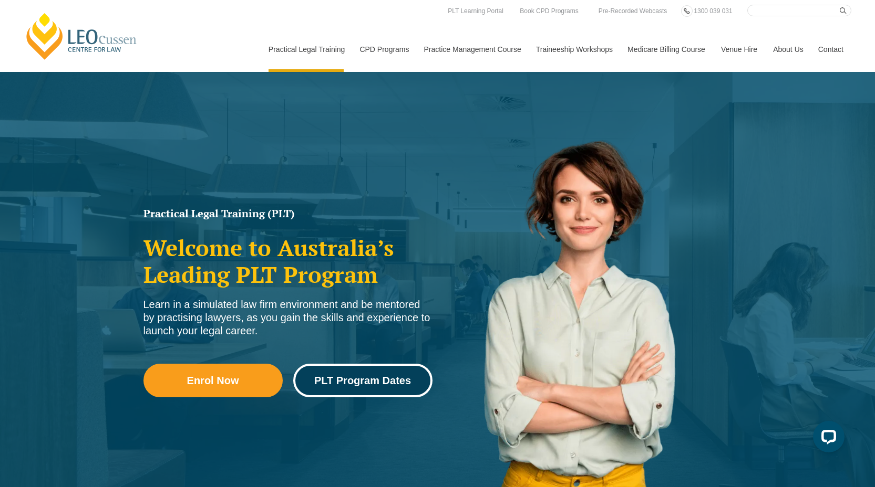
click at [386, 386] on span "PLT Program Dates" at bounding box center [362, 381] width 97 height 11
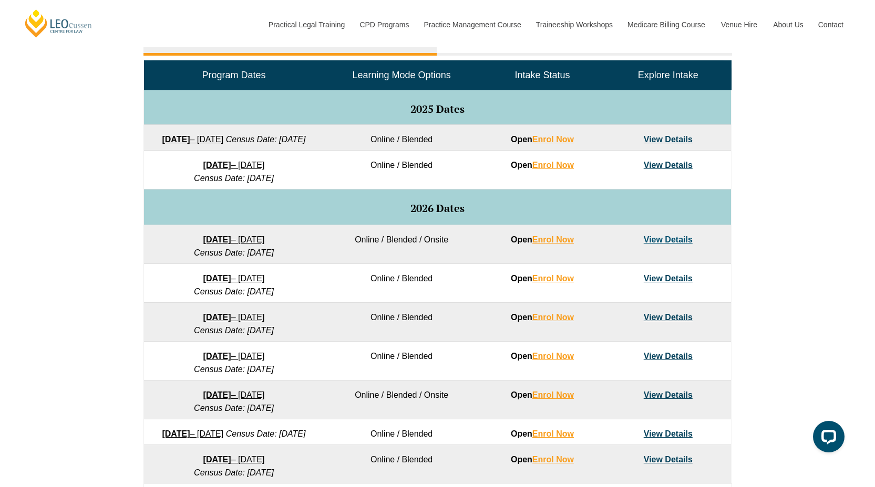
scroll to position [555, 0]
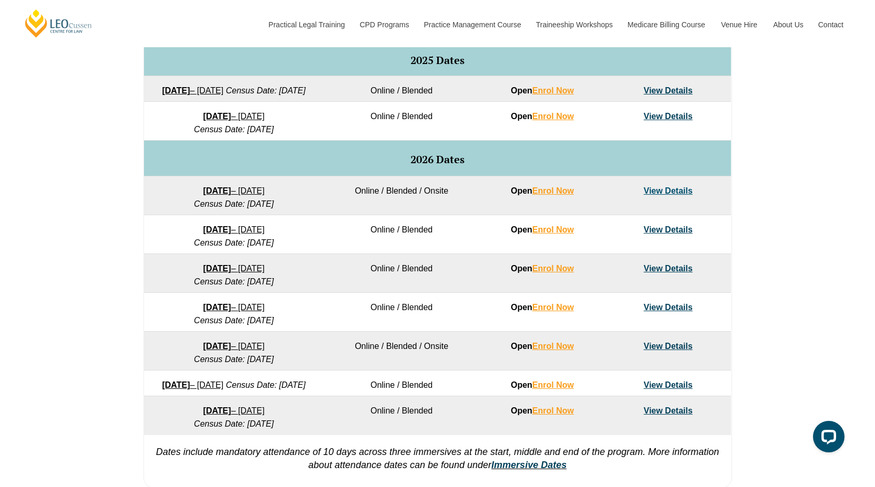
click at [678, 195] on link "View Details" at bounding box center [667, 190] width 49 height 9
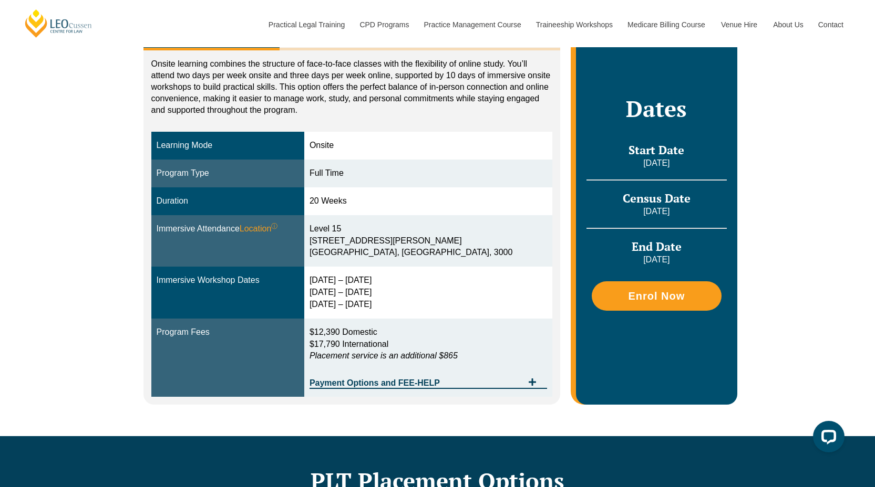
scroll to position [221, 0]
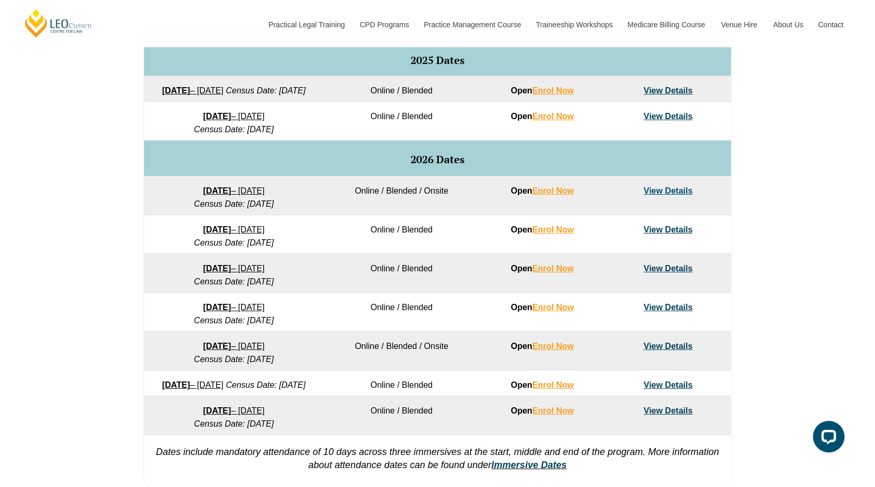
click at [671, 195] on link "View Details" at bounding box center [667, 190] width 49 height 9
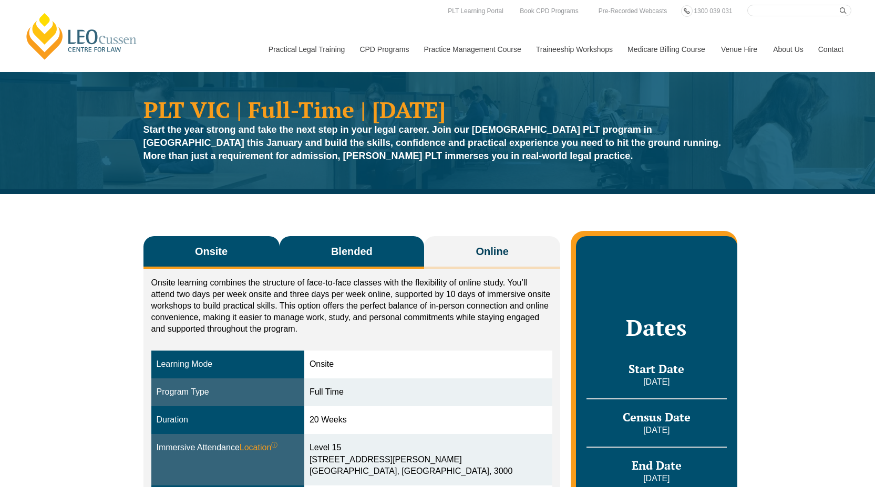
click at [349, 255] on span "Blended" at bounding box center [351, 251] width 41 height 15
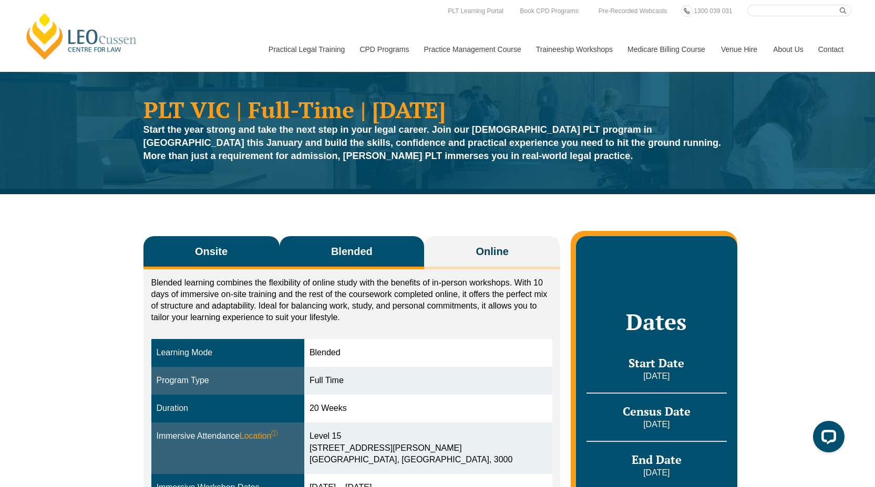
click at [214, 239] on button "Onsite" at bounding box center [211, 252] width 136 height 33
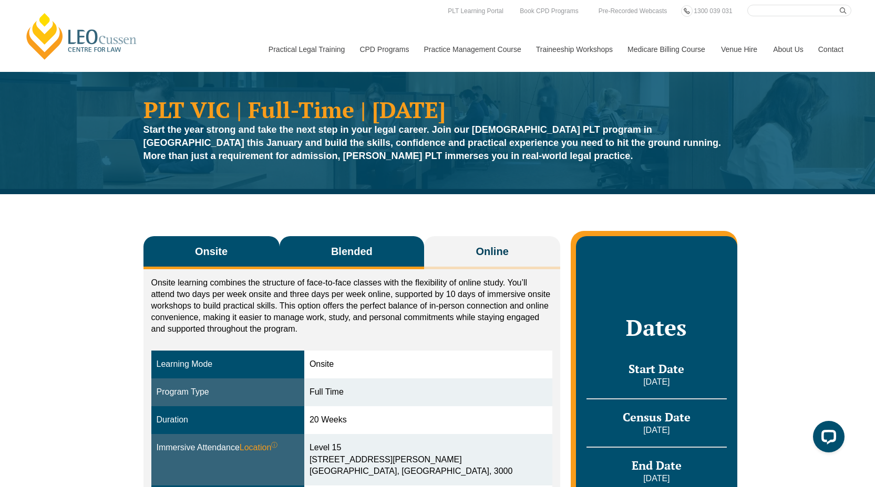
click at [325, 242] on button "Blended" at bounding box center [351, 252] width 145 height 33
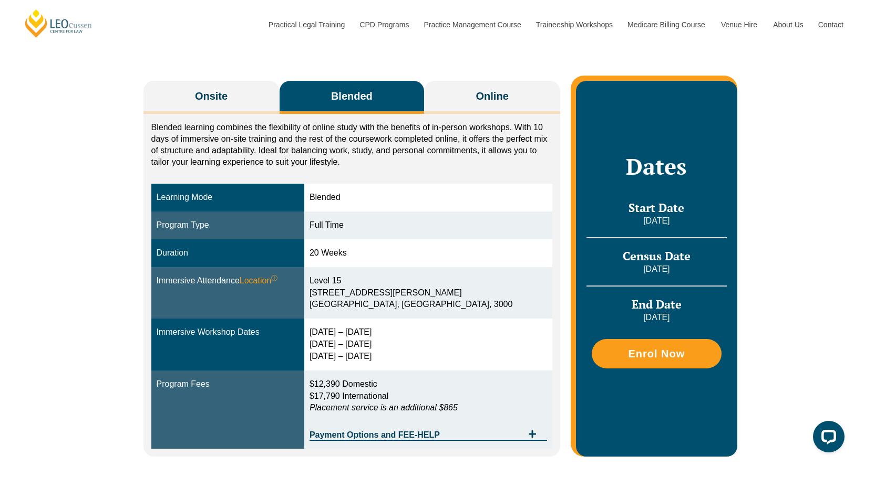
scroll to position [160, 0]
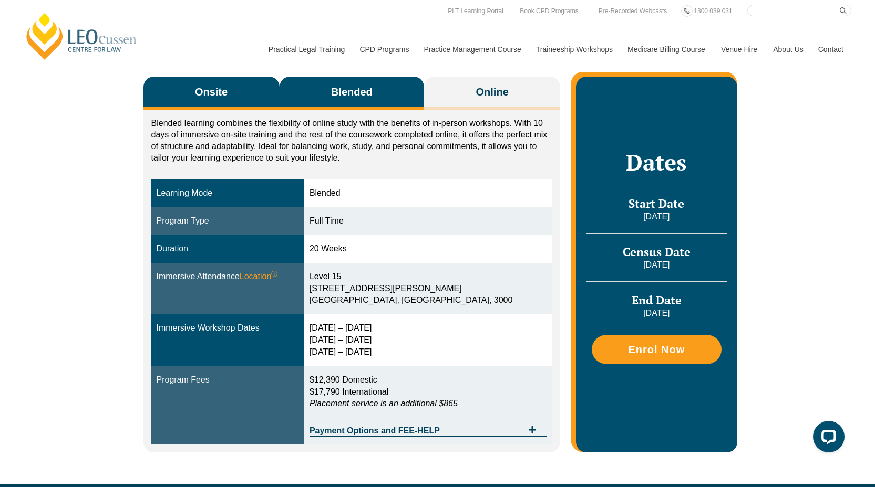
click at [245, 106] on button "Onsite" at bounding box center [211, 93] width 136 height 33
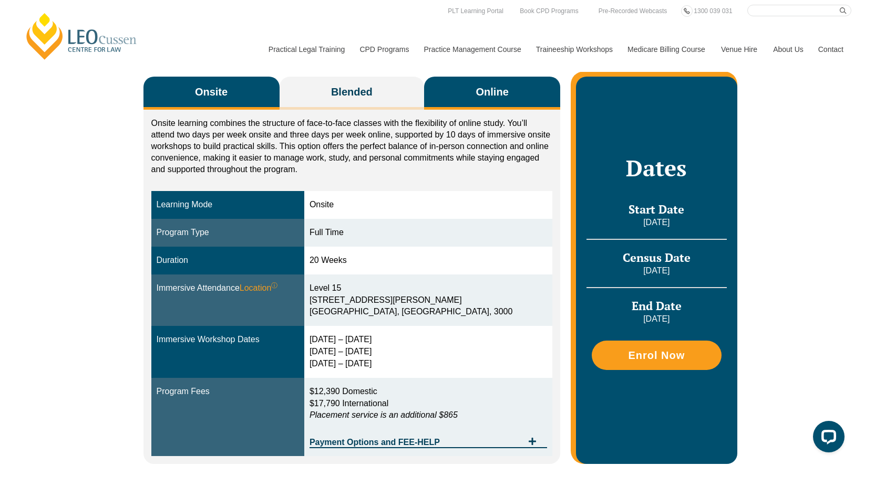
click at [498, 99] on span "Online" at bounding box center [492, 92] width 33 height 15
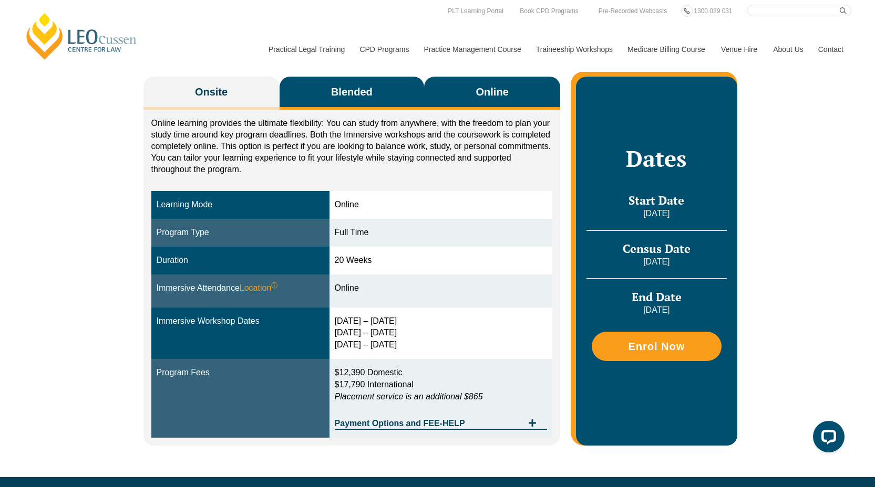
click at [386, 97] on button "Blended" at bounding box center [351, 93] width 145 height 33
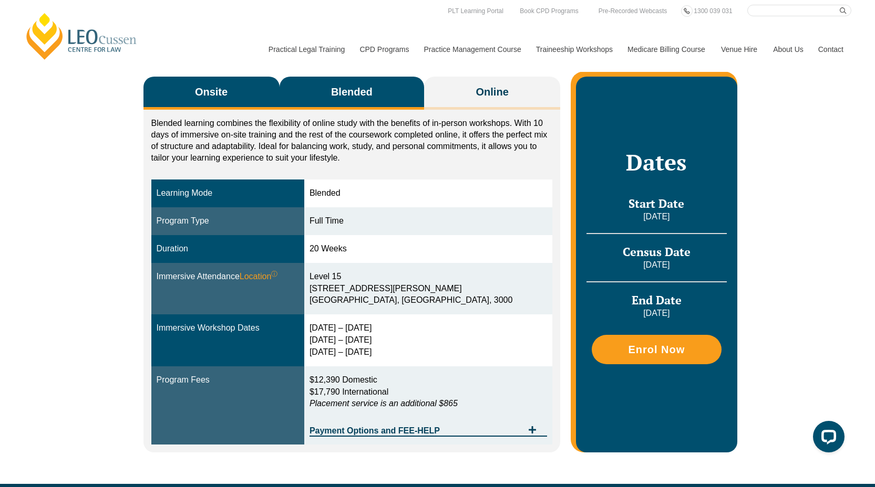
click at [229, 105] on button "Onsite" at bounding box center [211, 93] width 136 height 33
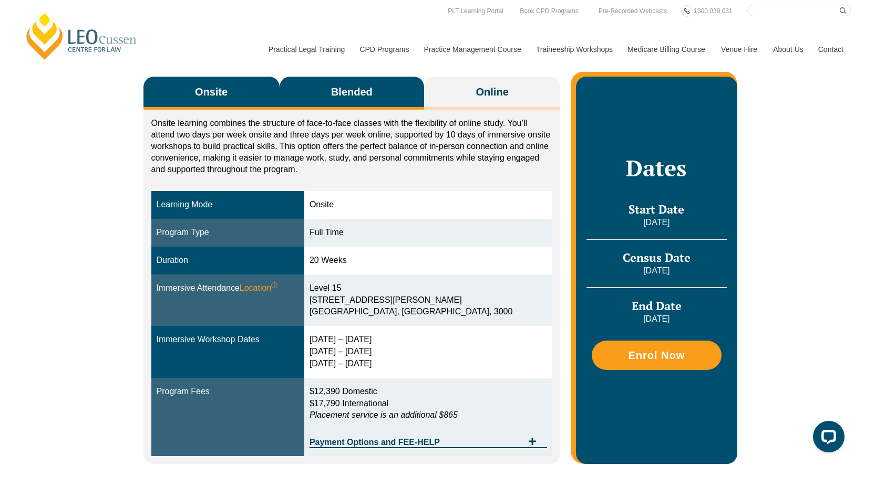
click at [361, 89] on span "Blended" at bounding box center [351, 92] width 41 height 15
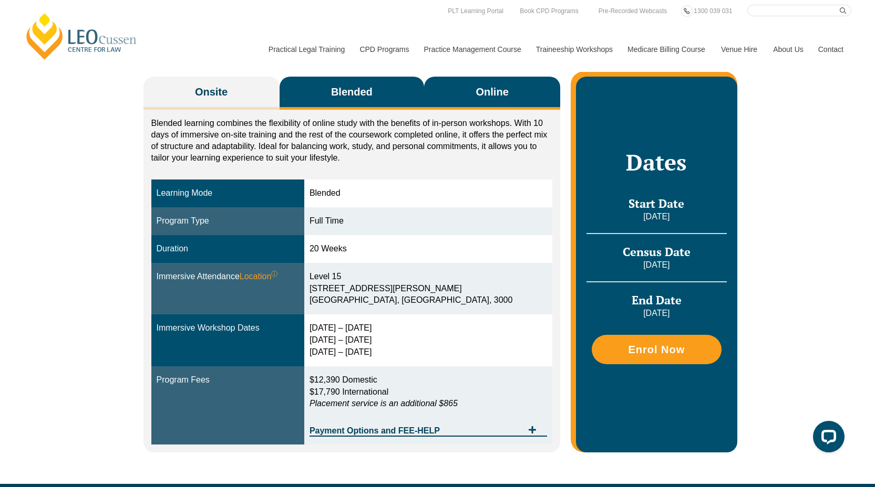
click at [455, 89] on button "Online" at bounding box center [492, 93] width 136 height 33
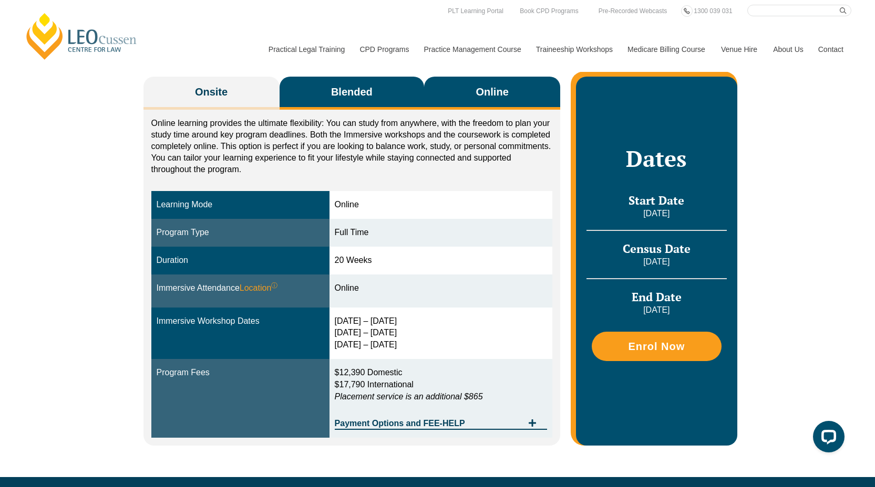
click at [352, 95] on span "Blended" at bounding box center [351, 92] width 41 height 15
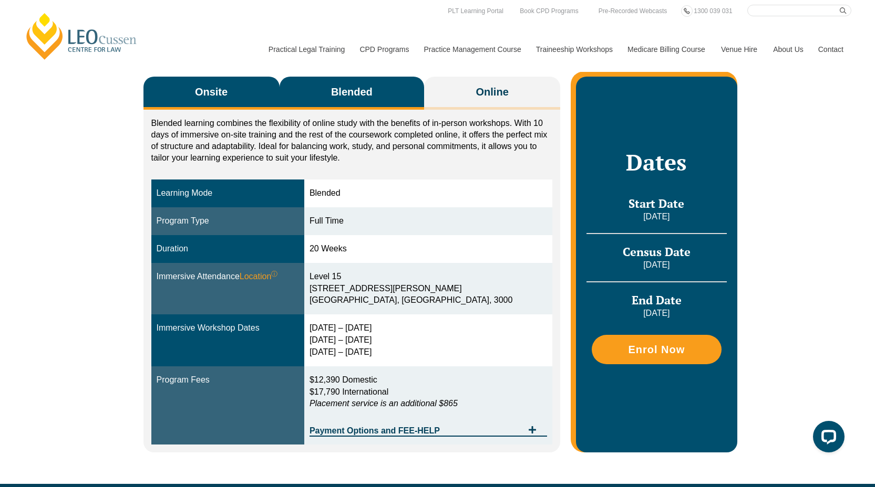
click at [219, 95] on span "Onsite" at bounding box center [211, 92] width 33 height 15
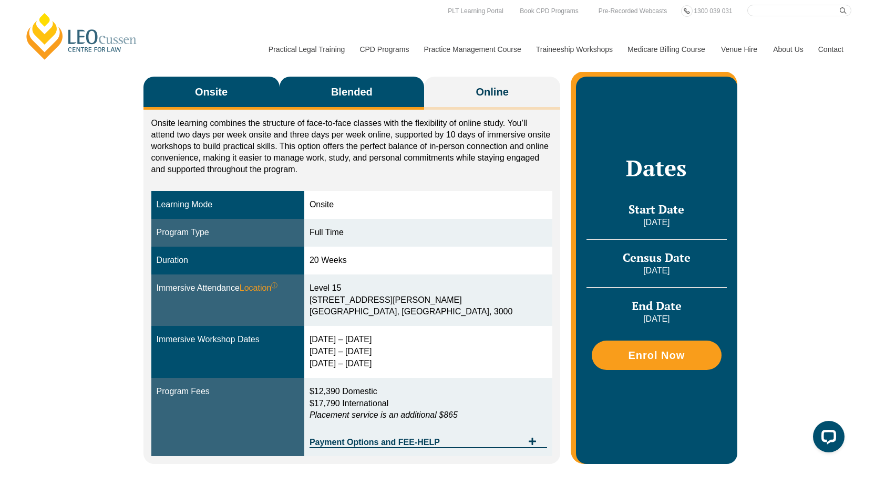
click at [348, 92] on span "Blended" at bounding box center [351, 92] width 41 height 15
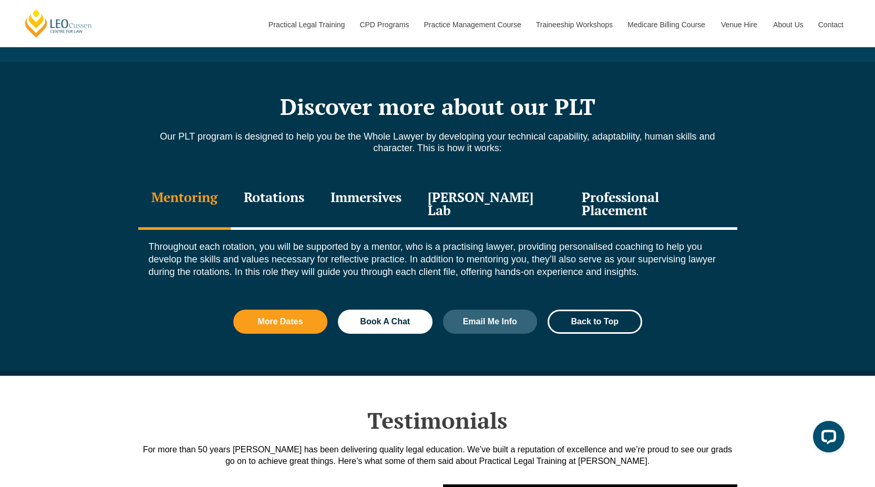
scroll to position [1105, 0]
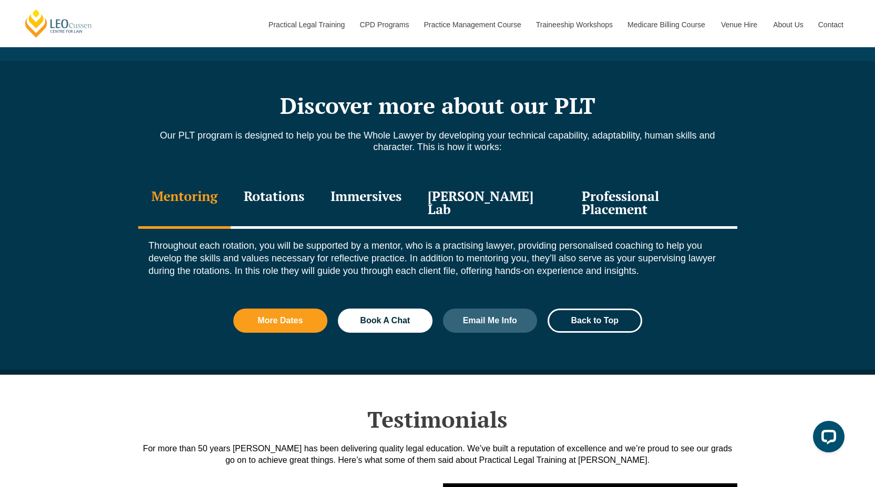
click at [617, 200] on div "Professional Placement" at bounding box center [652, 204] width 168 height 50
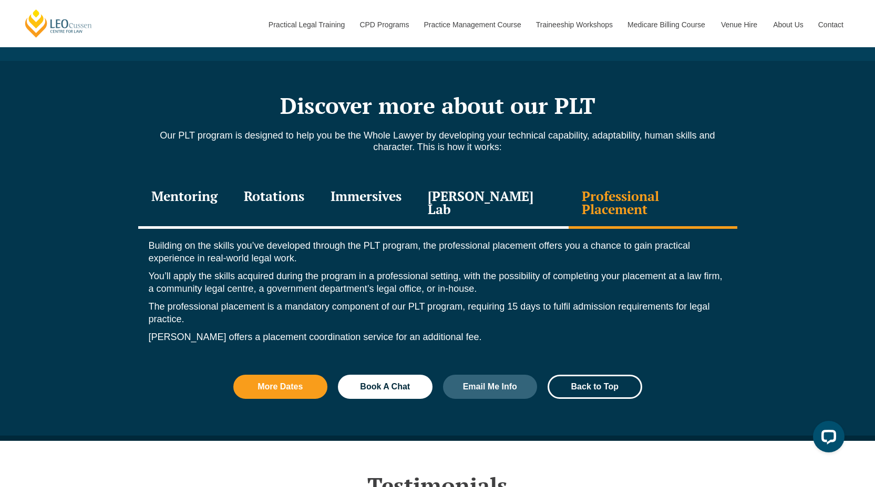
click at [507, 208] on div "[PERSON_NAME] Lab" at bounding box center [491, 204] width 154 height 50
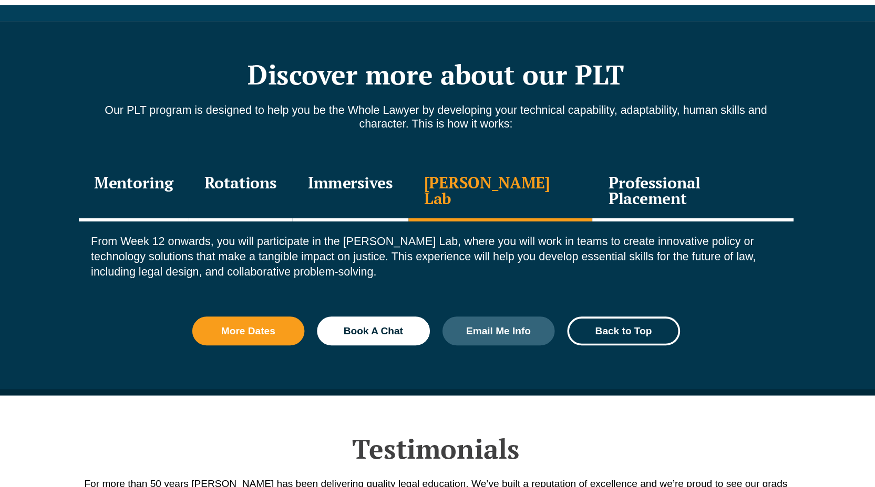
click at [380, 189] on div "Immersives" at bounding box center [365, 204] width 97 height 50
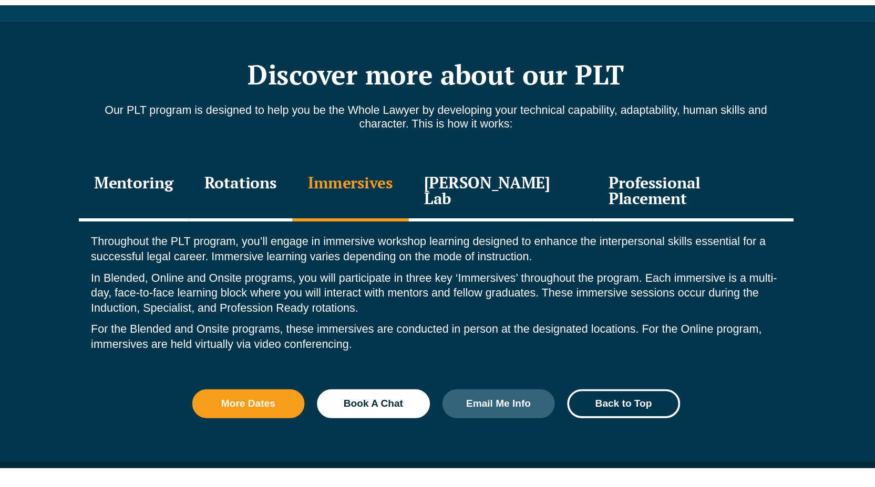
click at [317, 192] on div "Rotations" at bounding box center [274, 204] width 87 height 50
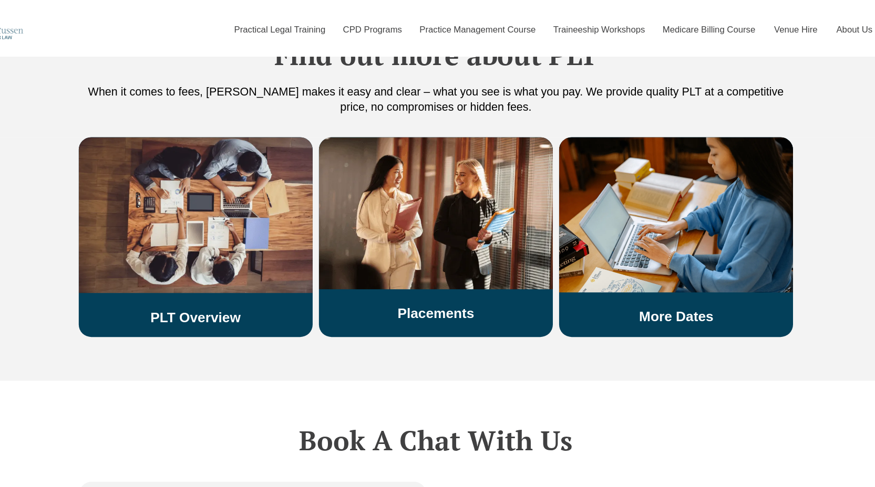
scroll to position [2024, 0]
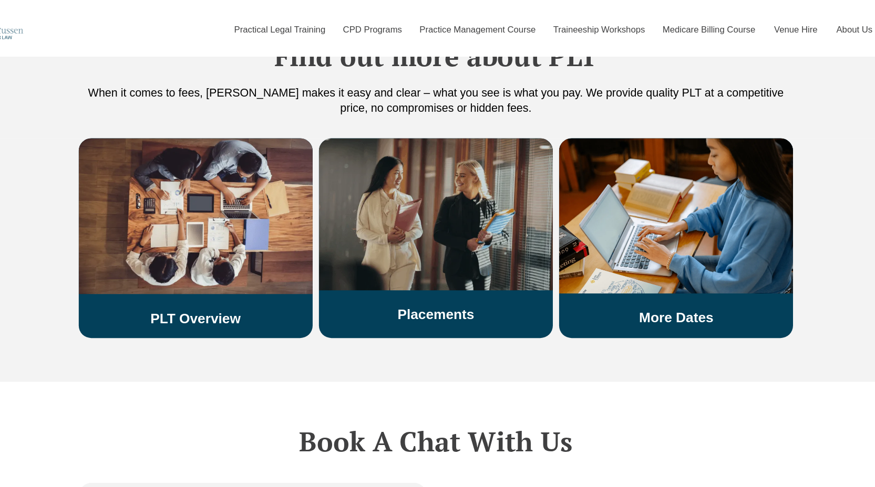
click at [409, 257] on link "Placements" at bounding box center [437, 263] width 64 height 13
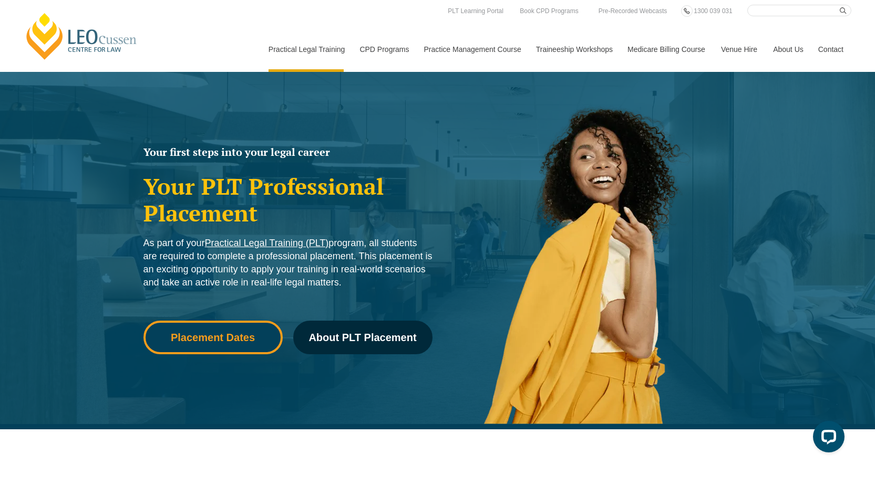
click at [237, 337] on span "Placement Dates" at bounding box center [213, 338] width 84 height 11
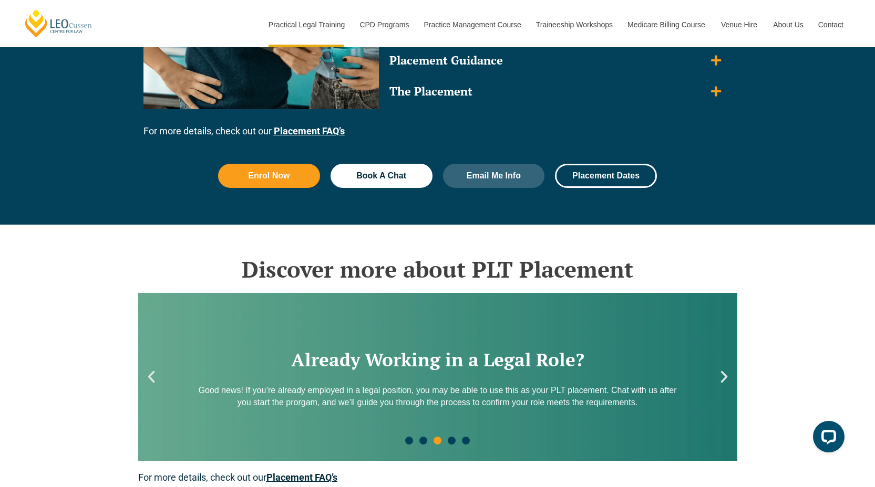
scroll to position [906, 0]
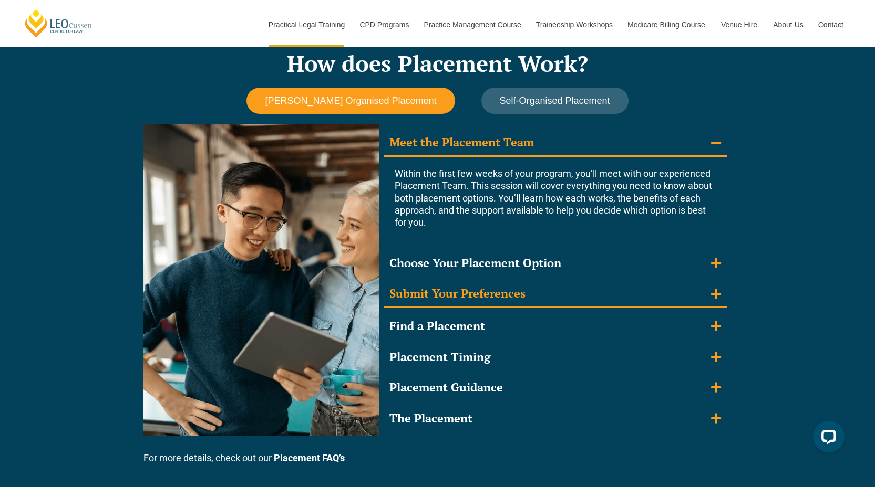
click at [555, 301] on summary "Submit Your Preferences" at bounding box center [555, 294] width 342 height 27
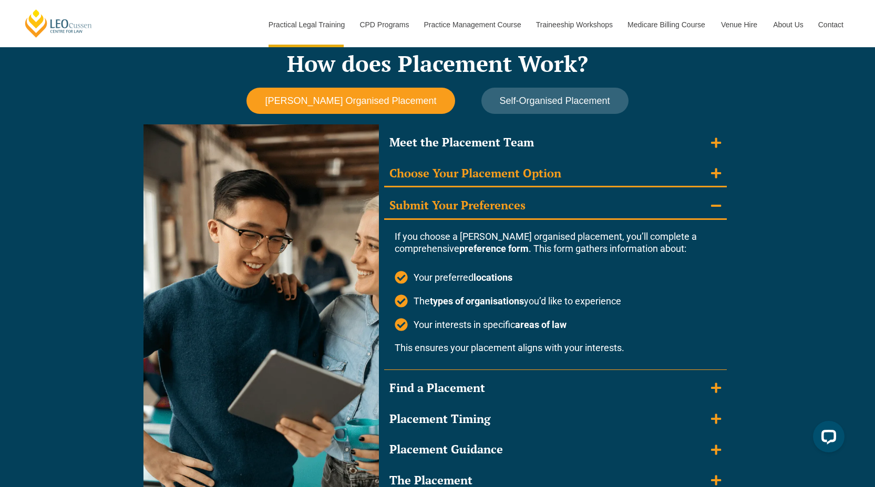
click at [616, 168] on summary "Choose Your Placement Option" at bounding box center [555, 174] width 342 height 27
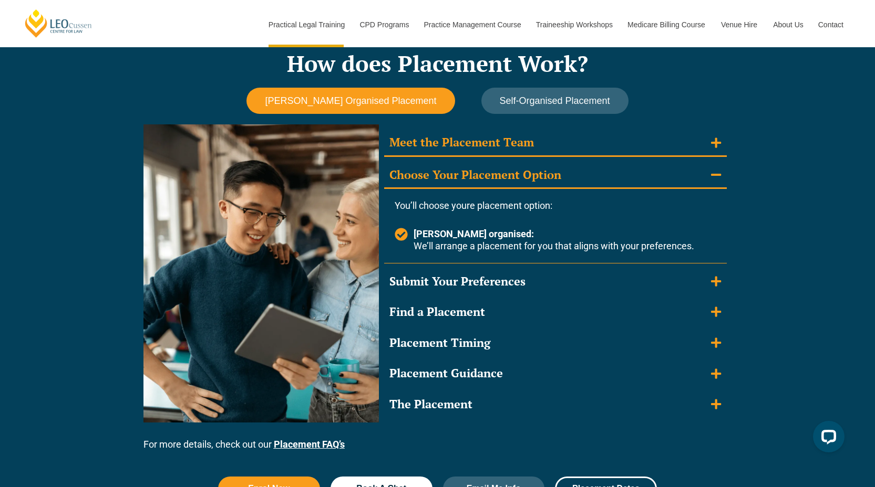
click at [616, 151] on summary "Meet the Placement Team" at bounding box center [555, 143] width 342 height 27
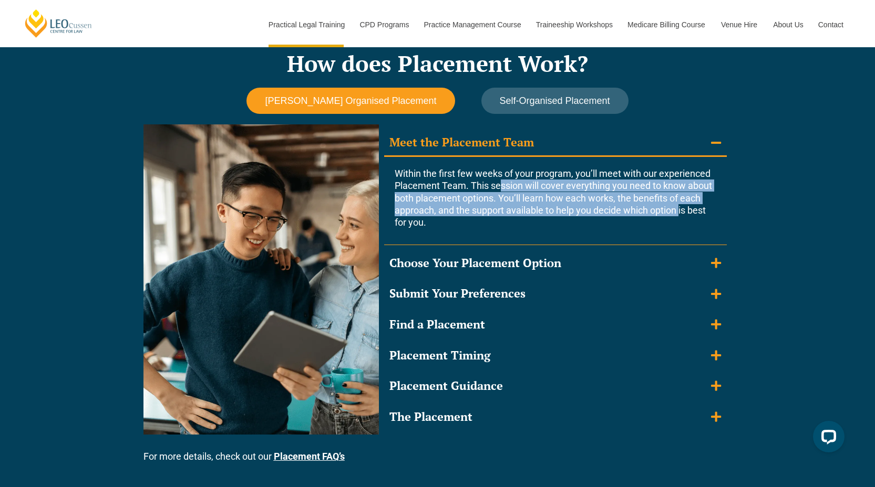
drag, startPoint x: 498, startPoint y: 188, endPoint x: 678, endPoint y: 207, distance: 180.7
click at [678, 207] on span "Within the first few weeks of your program, you’ll meet with our experienced Pl…" at bounding box center [553, 198] width 317 height 60
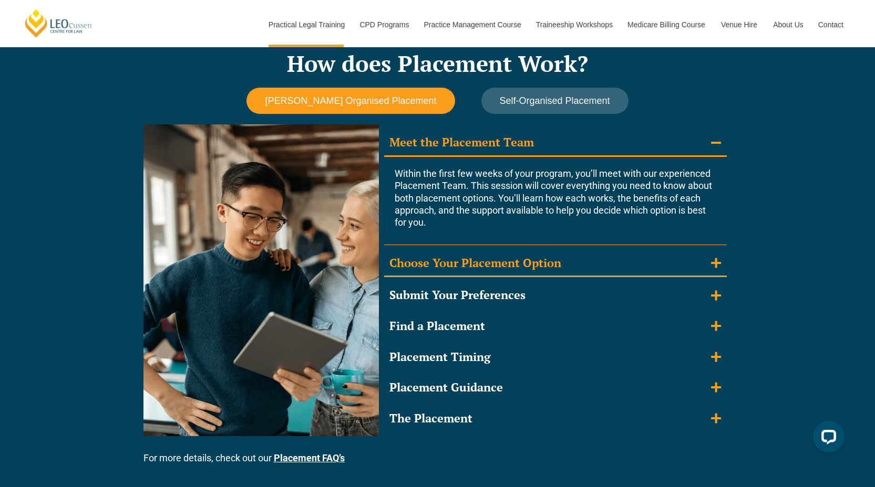
click at [599, 258] on summary "Choose Your Placement Option" at bounding box center [555, 264] width 342 height 27
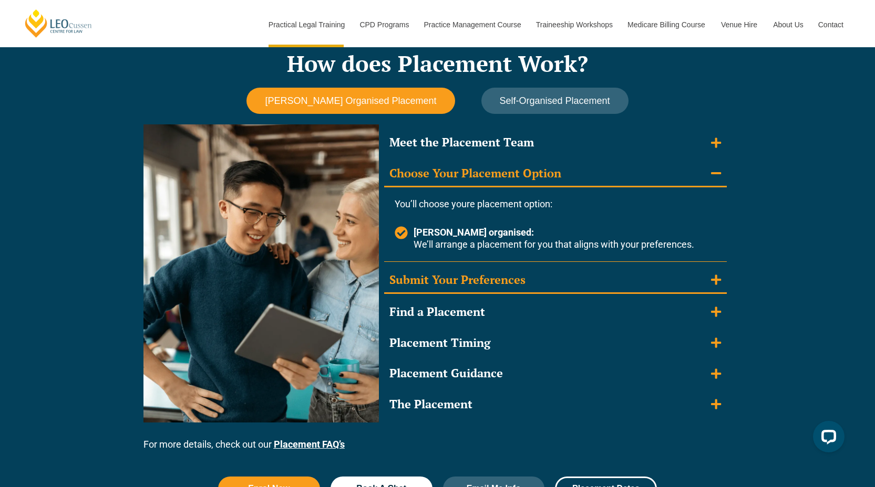
click at [591, 277] on summary "Submit Your Preferences" at bounding box center [555, 280] width 342 height 27
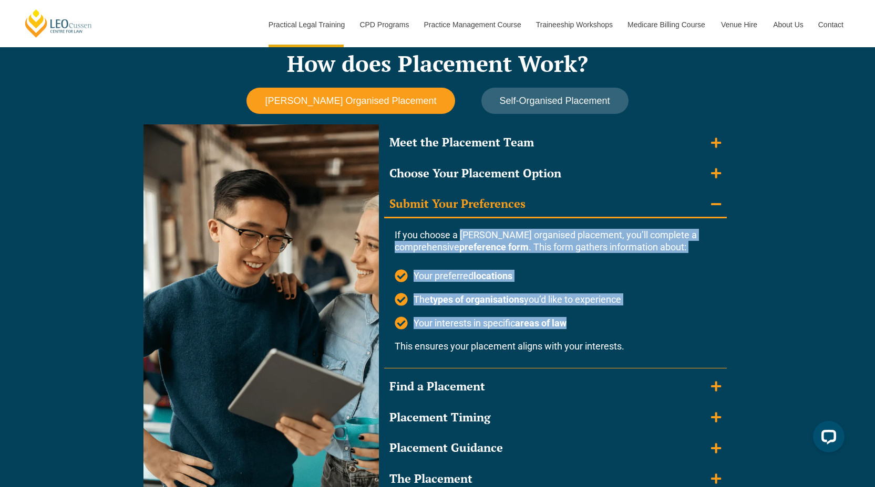
drag, startPoint x: 461, startPoint y: 233, endPoint x: 620, endPoint y: 326, distance: 184.6
click at [620, 326] on div "If you choose a Leo Cussen organised placement, you’ll complete a comprehensive…" at bounding box center [555, 294] width 342 height 150
click at [620, 326] on li "Your interests in specific areas of law" at bounding box center [555, 323] width 321 height 13
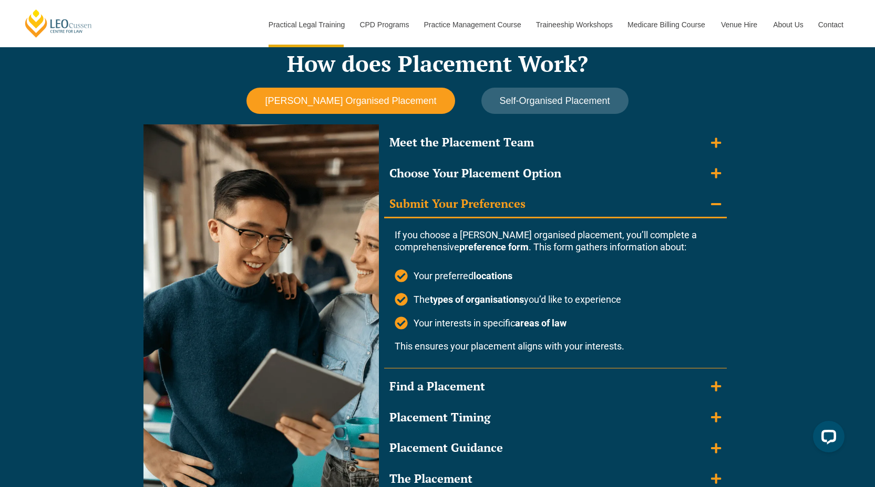
click at [595, 370] on div "Meet the Placement Team Within the first few weeks of your program, you’ll meet…" at bounding box center [555, 311] width 342 height 362
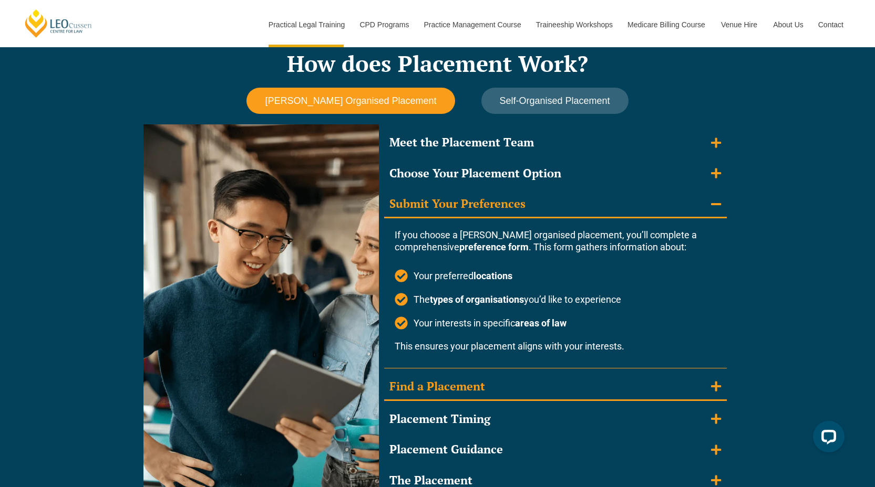
click at [578, 397] on summary "Find a Placement" at bounding box center [555, 387] width 342 height 27
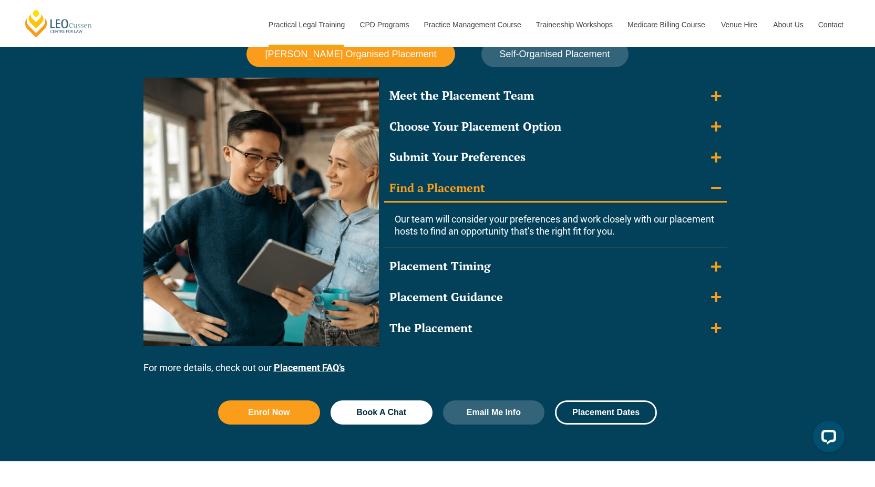
scroll to position [967, 0]
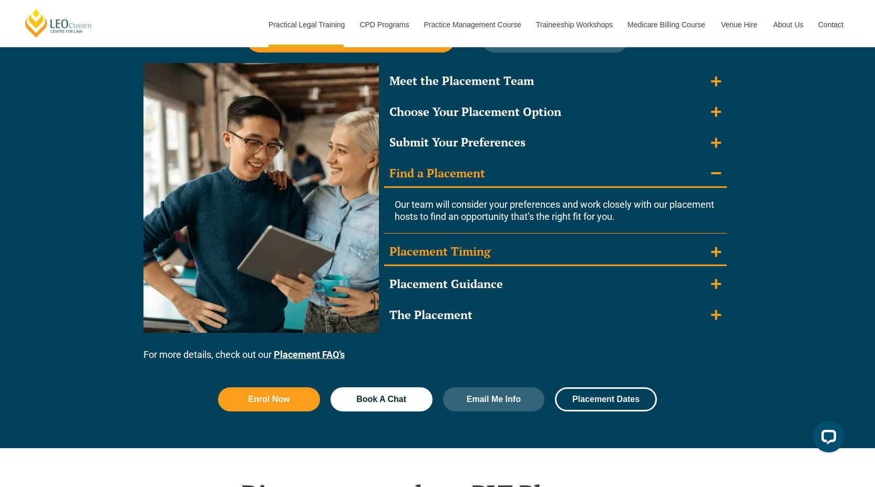
click at [590, 239] on summary "Placement Timing" at bounding box center [555, 252] width 342 height 27
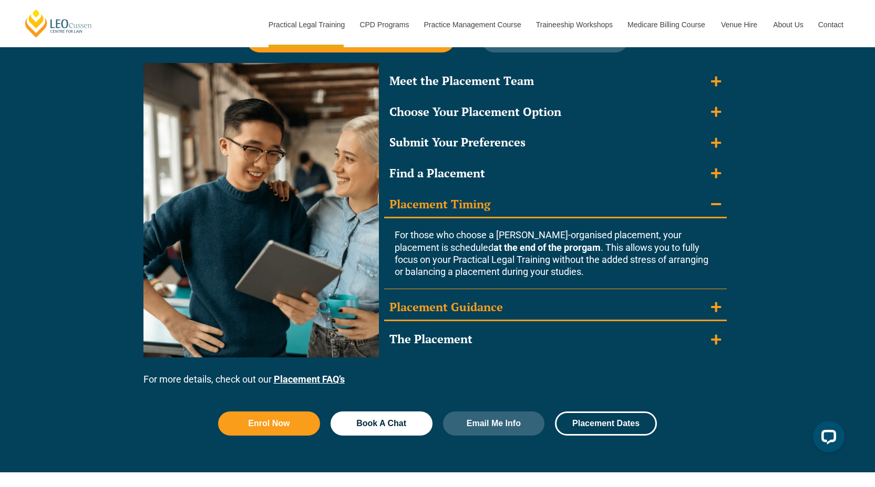
click at [512, 308] on summary "Placement Guidance" at bounding box center [555, 308] width 342 height 27
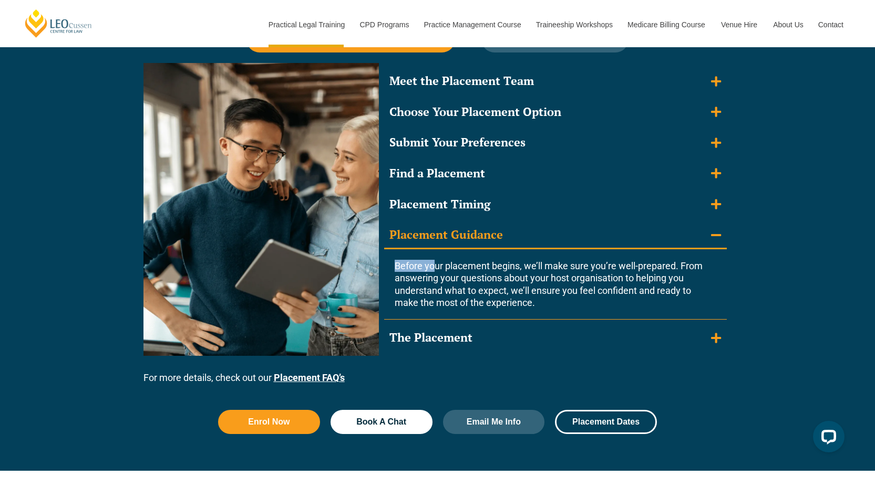
drag, startPoint x: 411, startPoint y: 258, endPoint x: 435, endPoint y: 263, distance: 24.7
click at [437, 265] on div "Before your placement begins, we’ll make sure you’re well-prepared. From answer…" at bounding box center [555, 285] width 321 height 70
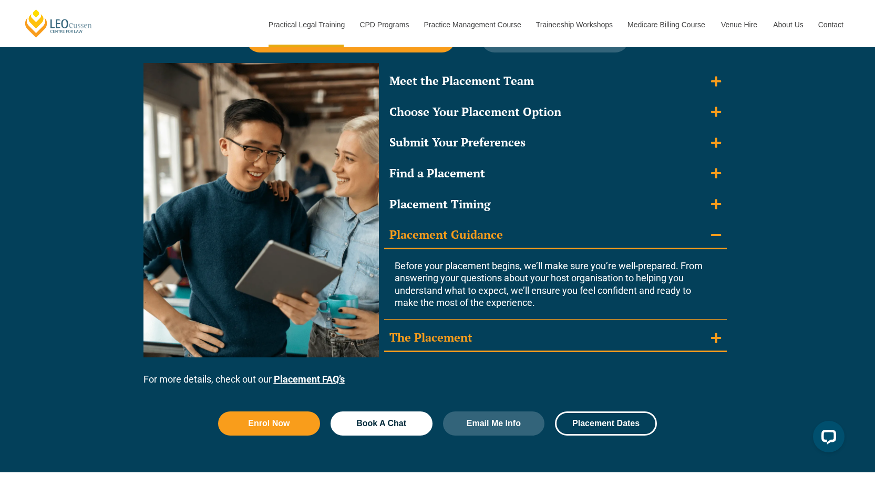
click at [441, 325] on summary "The Placement" at bounding box center [555, 338] width 342 height 27
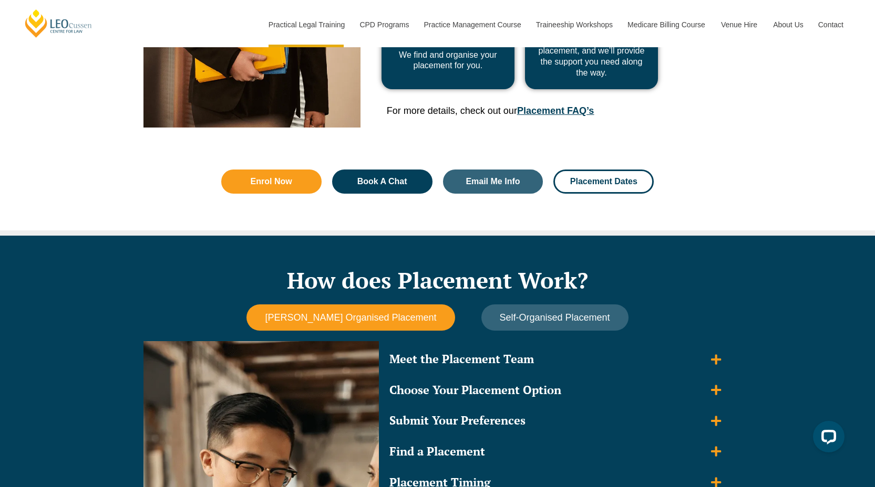
scroll to position [805, 0]
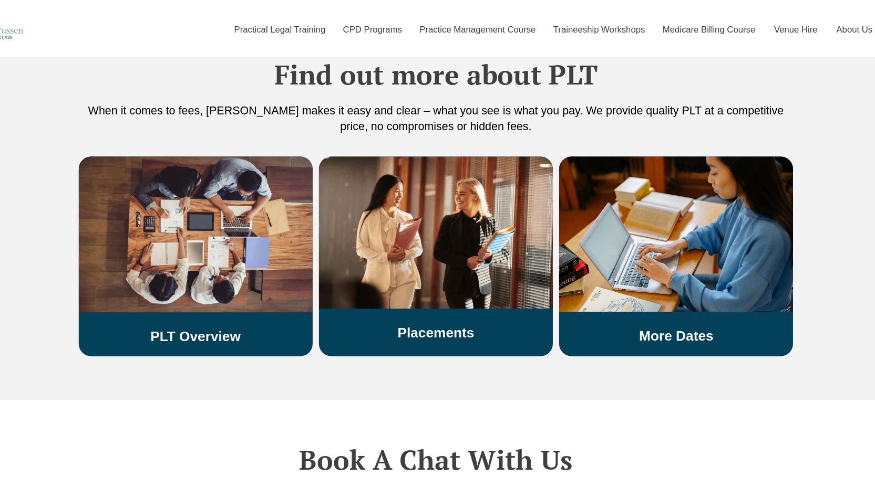
scroll to position [1796, 0]
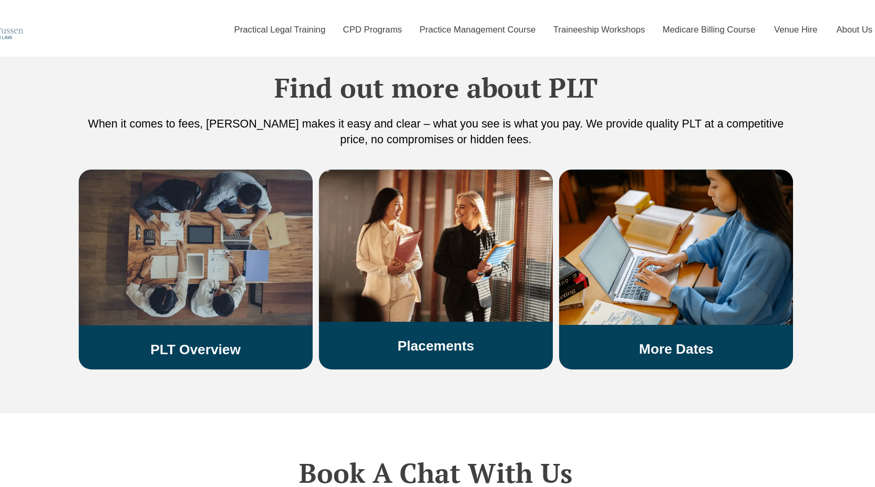
click at [237, 253] on div "PLT Overview" at bounding box center [236, 221] width 196 height 158
click at [232, 264] on div "PLT Overview" at bounding box center [236, 221] width 196 height 158
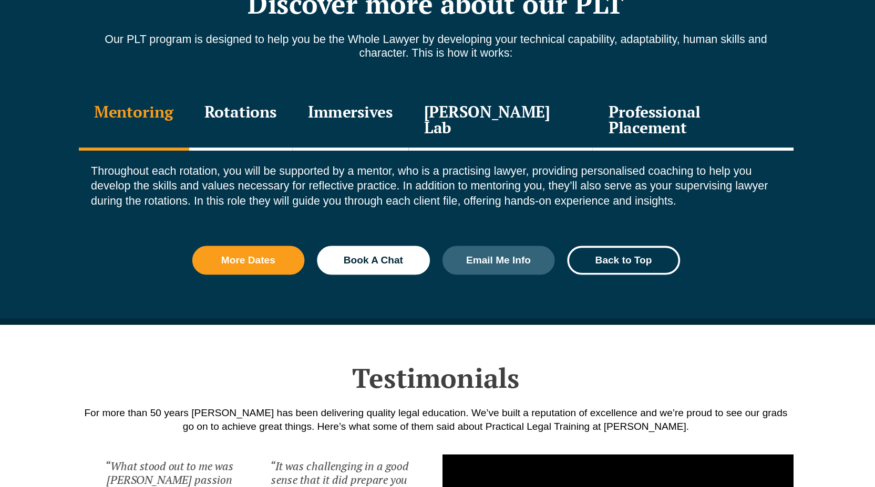
scroll to position [1143, 0]
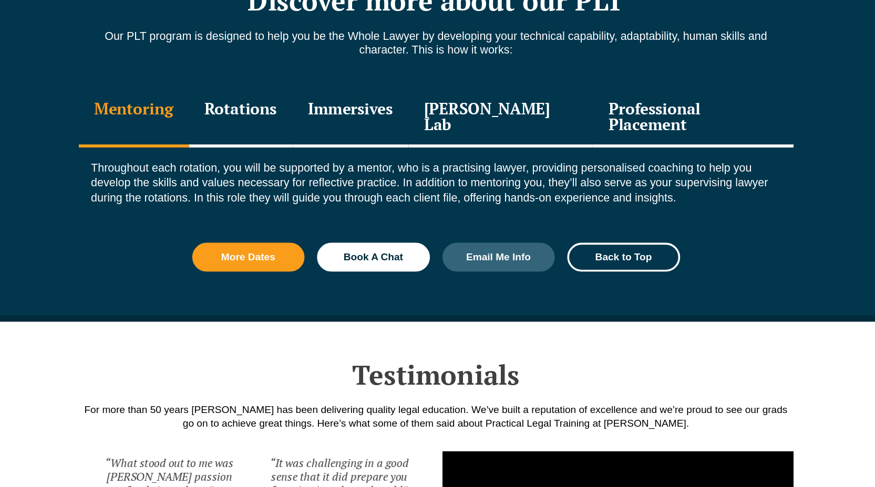
click at [416, 151] on div "Discover more about our PLT Our PLT program is designed to help you be the Whol…" at bounding box center [437, 189] width 599 height 308
click at [402, 168] on div "Immersives" at bounding box center [365, 178] width 97 height 50
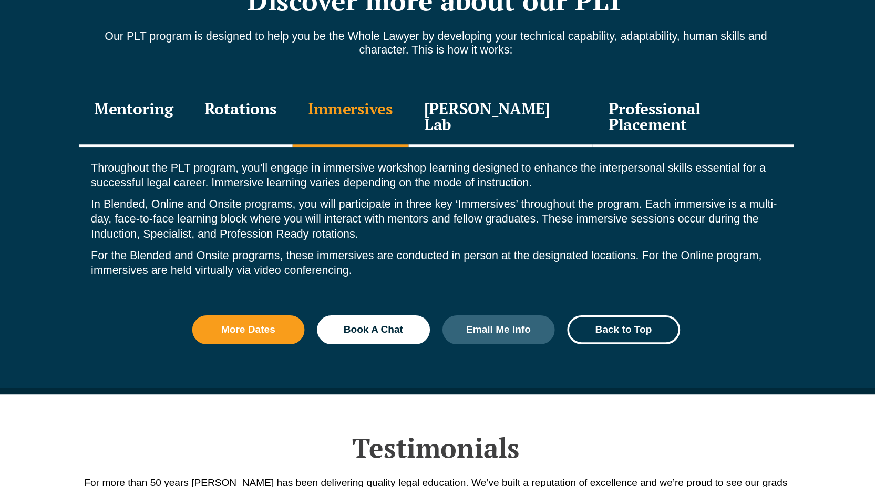
click at [290, 163] on div "Rotations" at bounding box center [274, 178] width 87 height 50
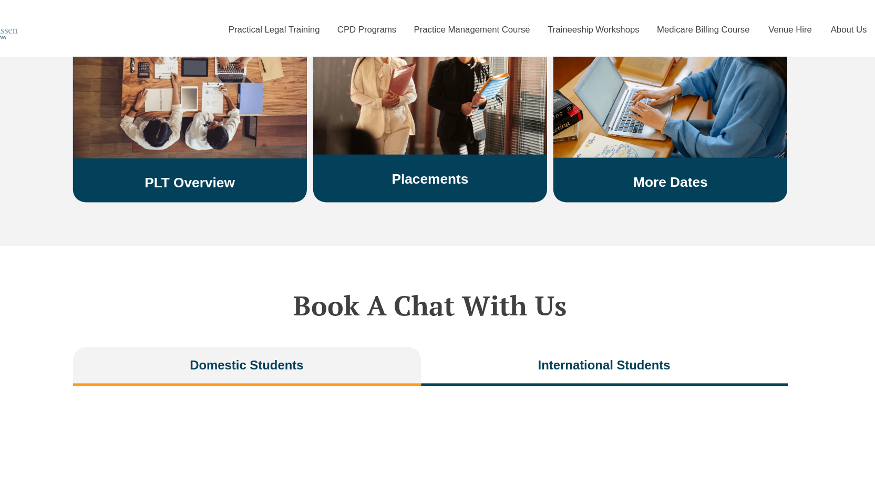
scroll to position [2060, 0]
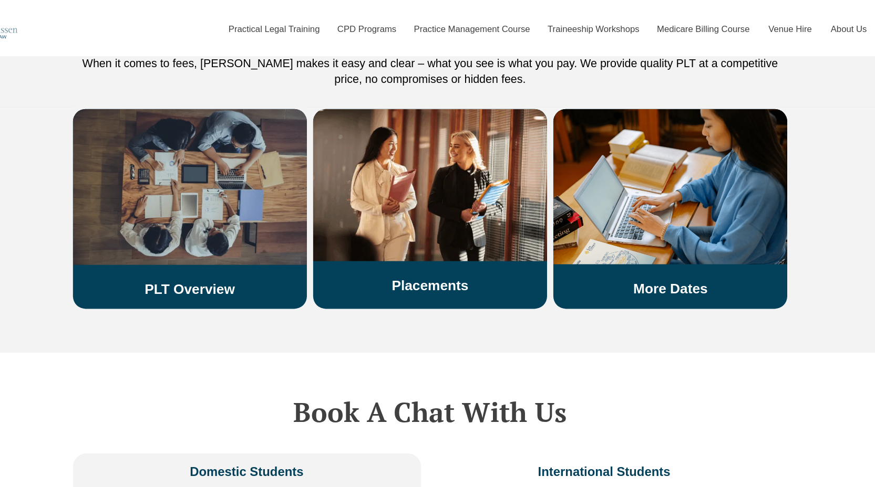
click at [244, 229] on div "PLT Overview" at bounding box center [236, 176] width 196 height 168
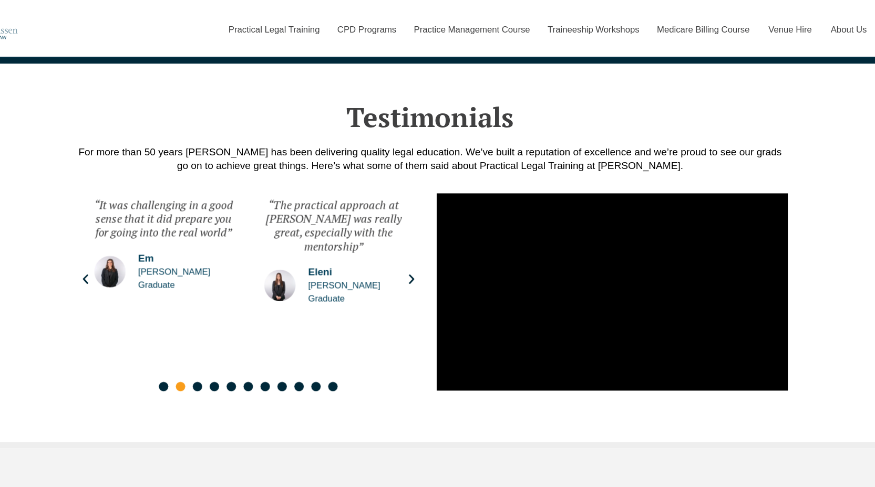
scroll to position [1463, 0]
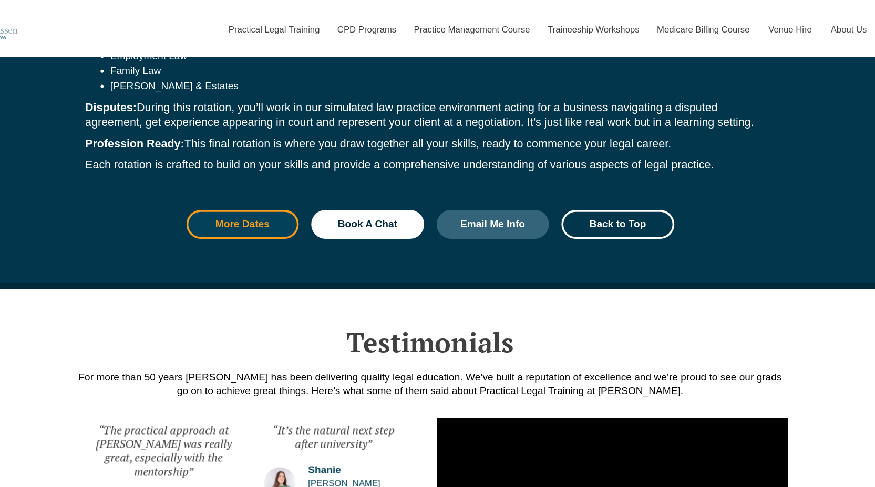
click at [305, 184] on span "More Dates" at bounding box center [280, 188] width 66 height 8
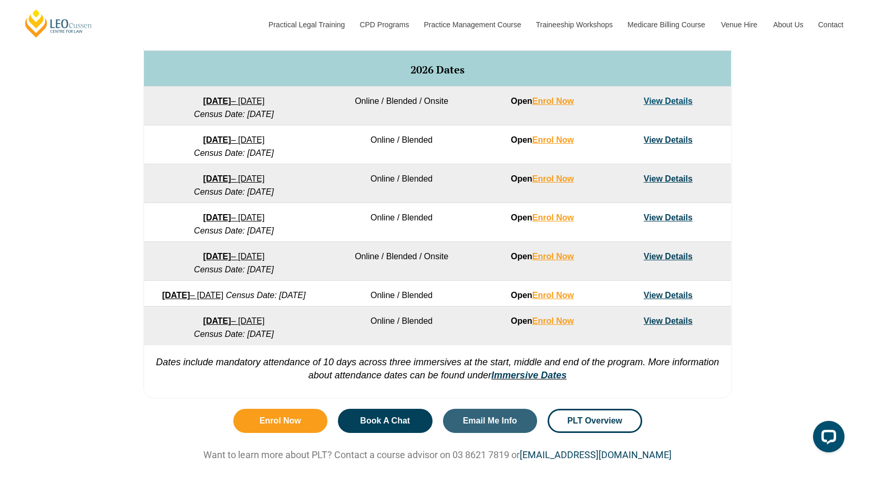
scroll to position [652, 0]
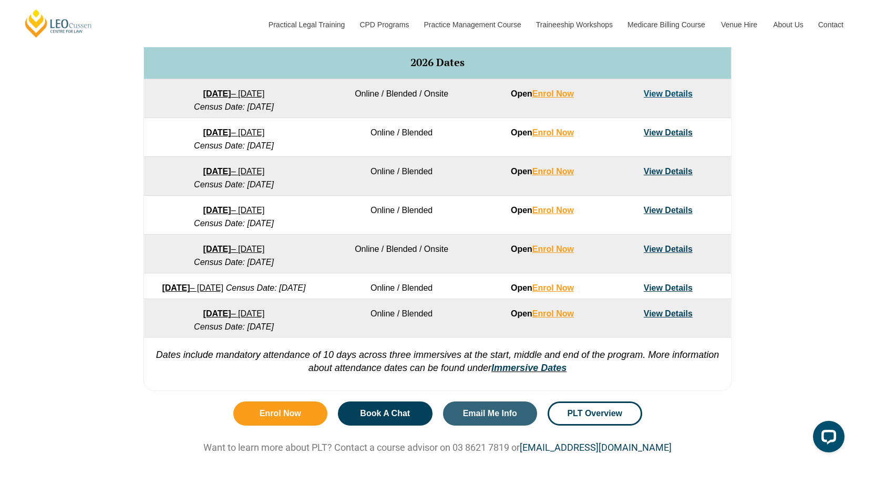
click at [665, 137] on link "View Details" at bounding box center [667, 132] width 49 height 9
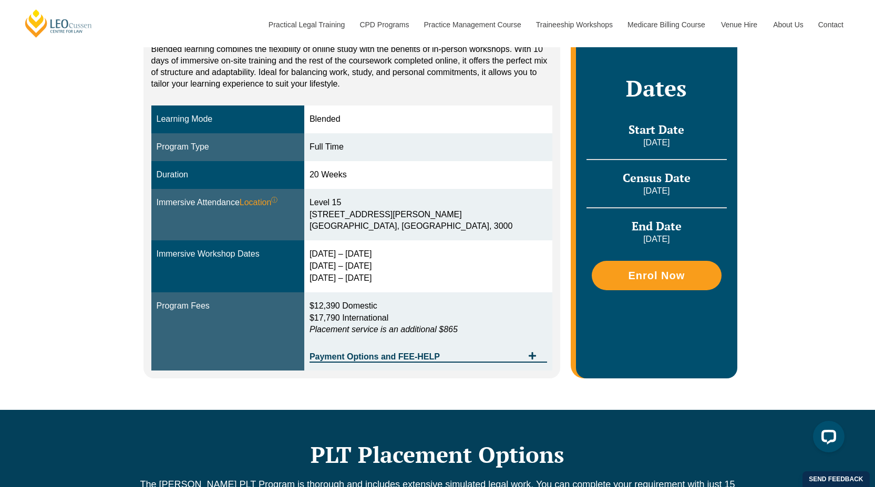
scroll to position [235, 0]
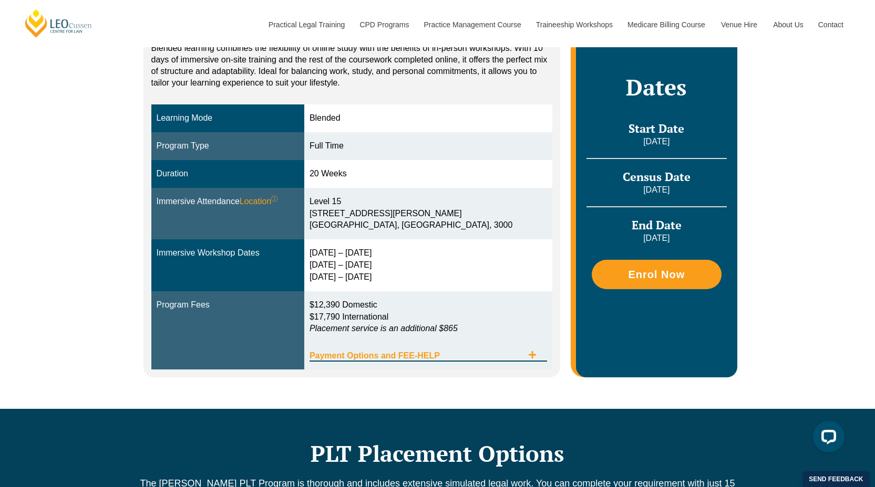
click at [395, 350] on div "Payment Options and FEE-HELP" at bounding box center [427, 351] width 237 height 22
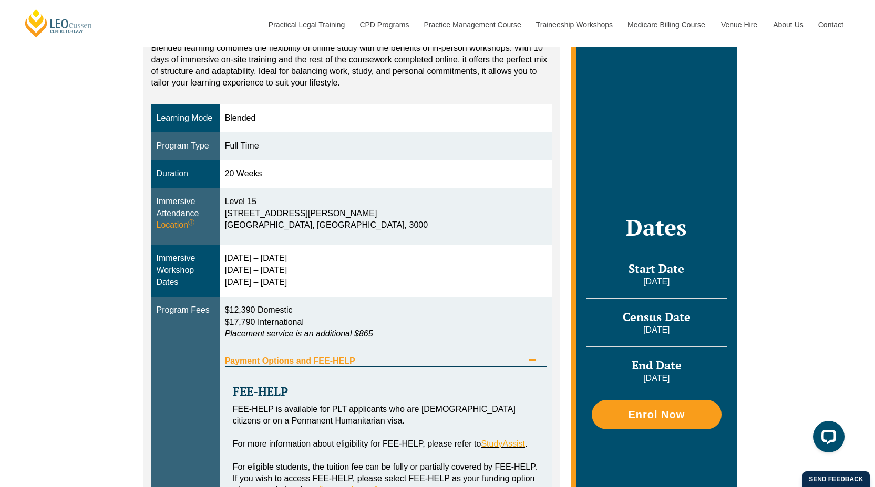
click at [395, 350] on div "Payment Options and FEE-HELP" at bounding box center [386, 357] width 323 height 22
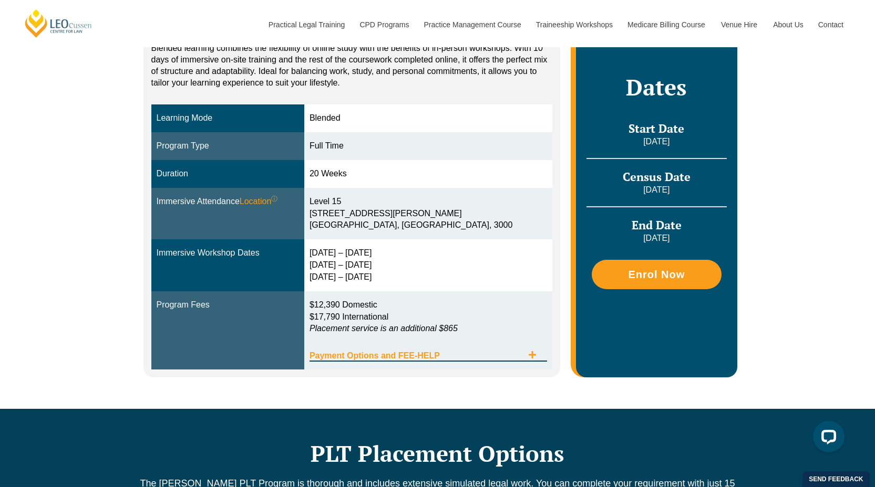
click at [395, 350] on div "Payment Options and FEE-HELP" at bounding box center [427, 351] width 237 height 22
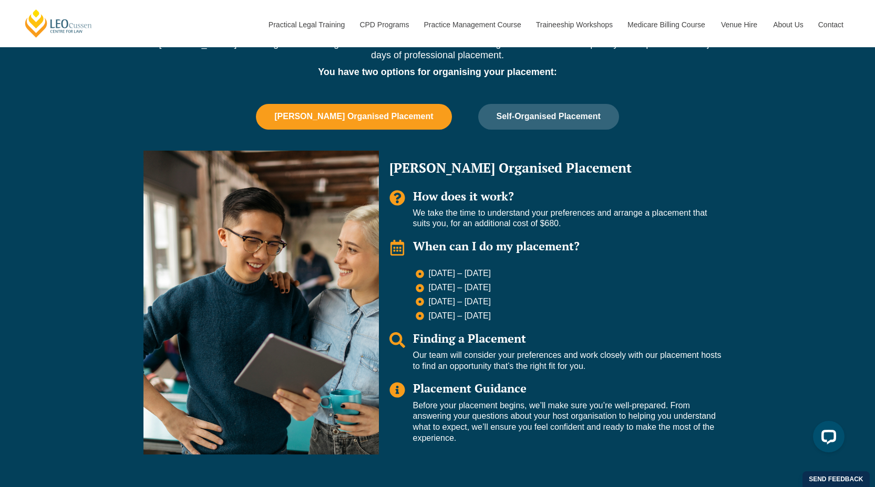
scroll to position [998, 0]
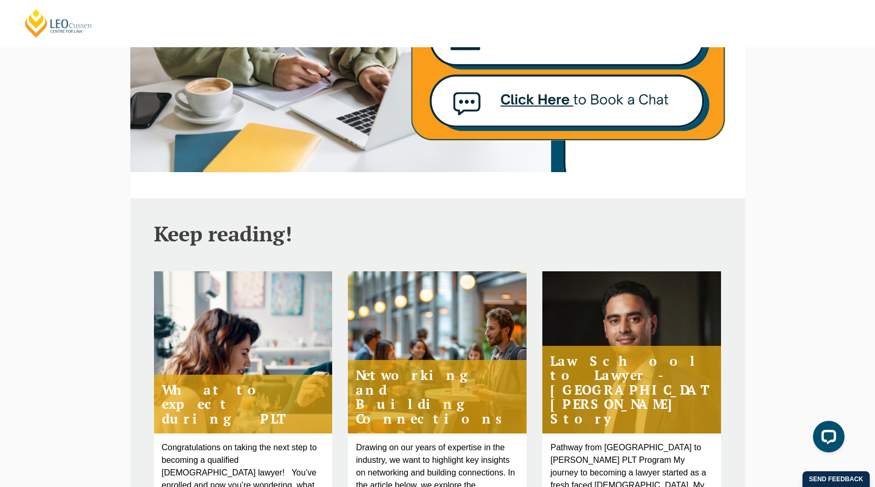
scroll to position [748, 0]
